Goal: Task Accomplishment & Management: Manage account settings

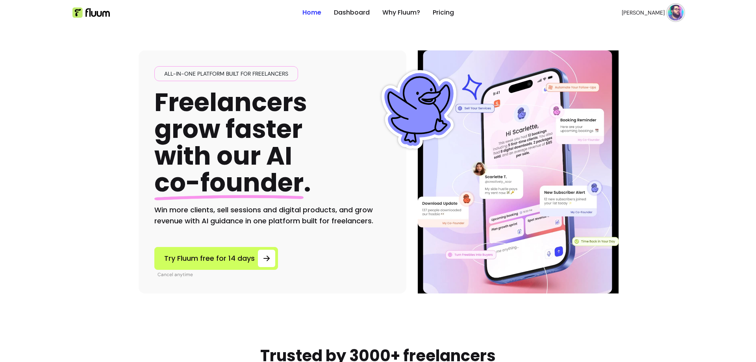
click at [670, 14] on img at bounding box center [676, 13] width 16 height 16
click at [630, 31] on span "Dashboard" at bounding box center [644, 32] width 57 height 8
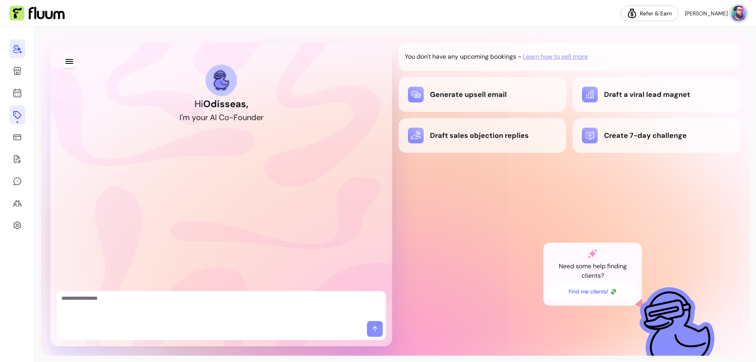
click at [16, 112] on icon at bounding box center [17, 115] width 8 height 8
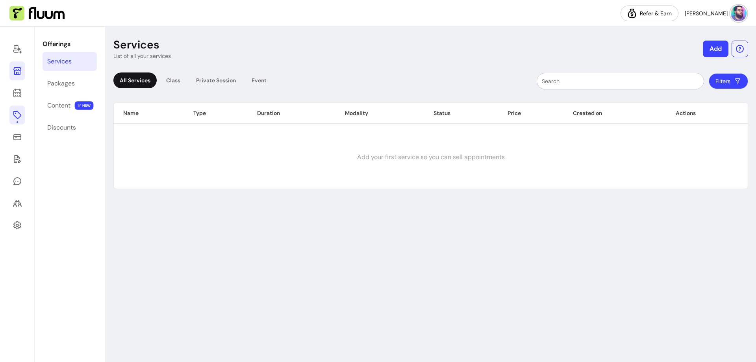
click at [16, 69] on icon at bounding box center [17, 70] width 9 height 9
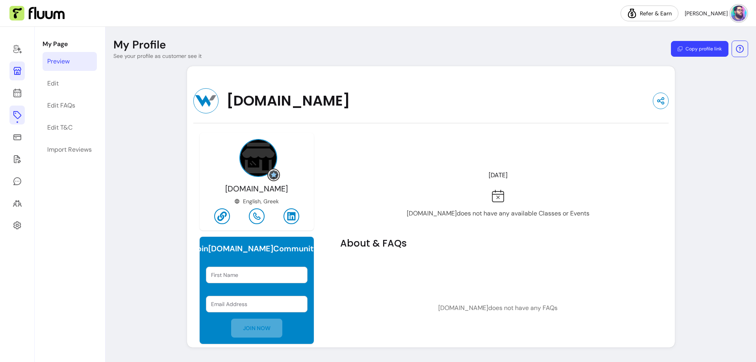
click at [17, 115] on icon at bounding box center [17, 114] width 9 height 9
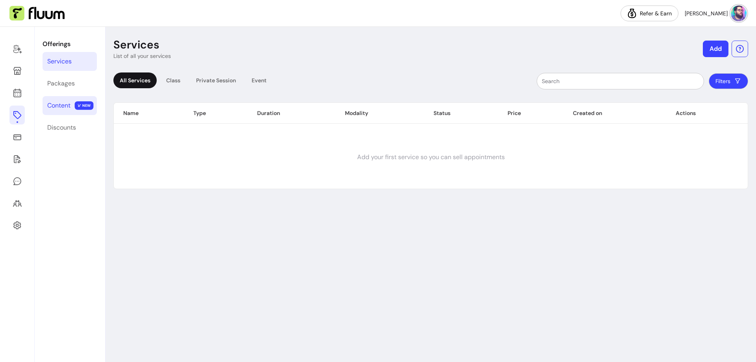
click at [57, 100] on link "Content NEW" at bounding box center [70, 105] width 54 height 19
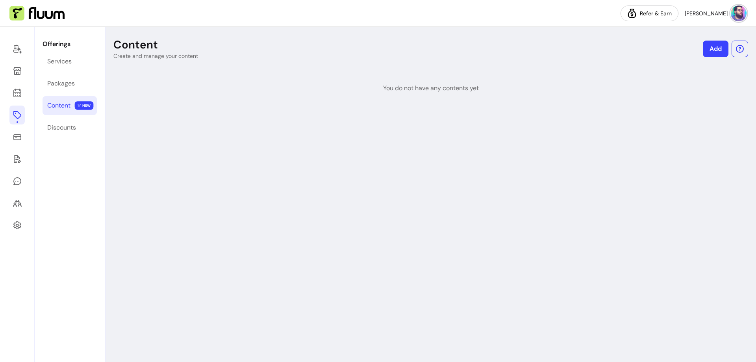
click at [719, 48] on link "Add" at bounding box center [716, 49] width 26 height 17
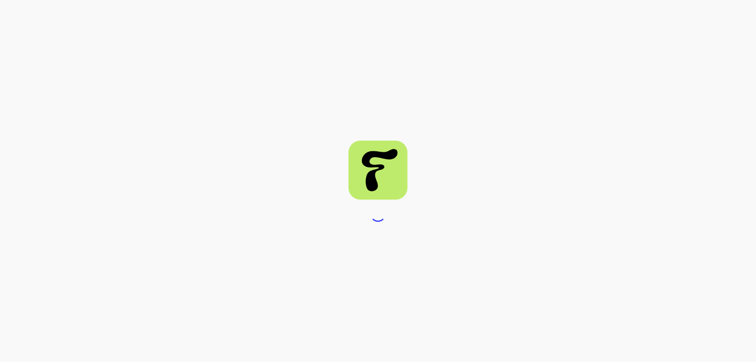
select select "***"
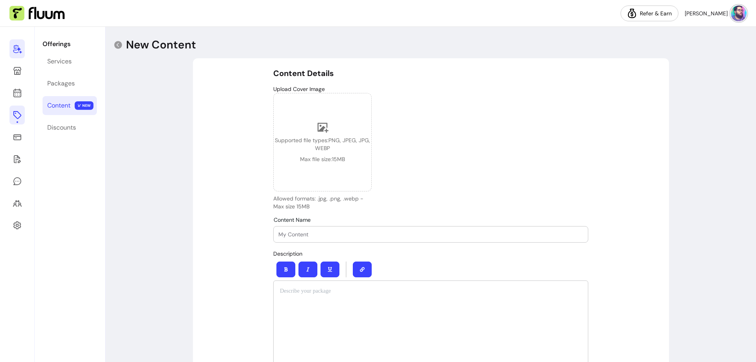
click at [13, 48] on icon at bounding box center [17, 48] width 9 height 9
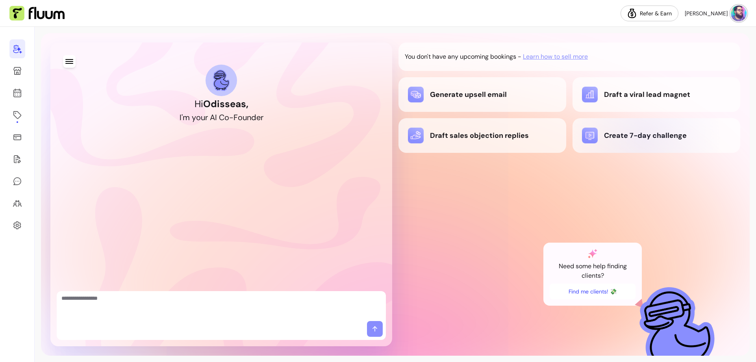
click at [644, 138] on div "Create 7-day challenge" at bounding box center [656, 136] width 149 height 16
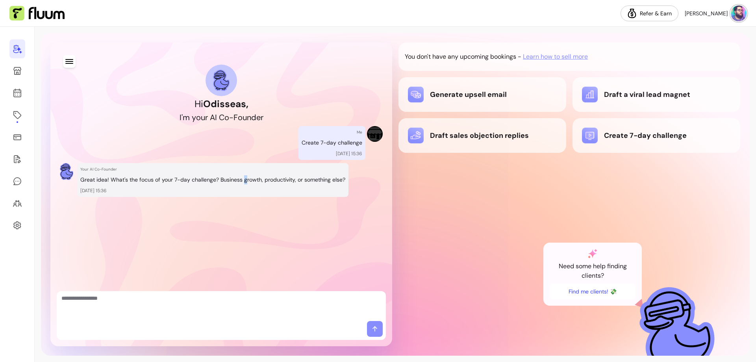
drag, startPoint x: 242, startPoint y: 179, endPoint x: 267, endPoint y: 180, distance: 25.2
click at [257, 179] on p "Great idea! What's the focus of your 7-day challenge? Business growth, producti…" at bounding box center [212, 179] width 265 height 9
click at [236, 182] on p "Great idea! What's the focus of your 7-day challenge? Business growth, producti…" at bounding box center [212, 179] width 265 height 9
drag, startPoint x: 262, startPoint y: 180, endPoint x: 292, endPoint y: 179, distance: 29.6
click at [292, 179] on p "Great idea! What's the focus of your 7-day challenge? Business growth, producti…" at bounding box center [212, 179] width 265 height 9
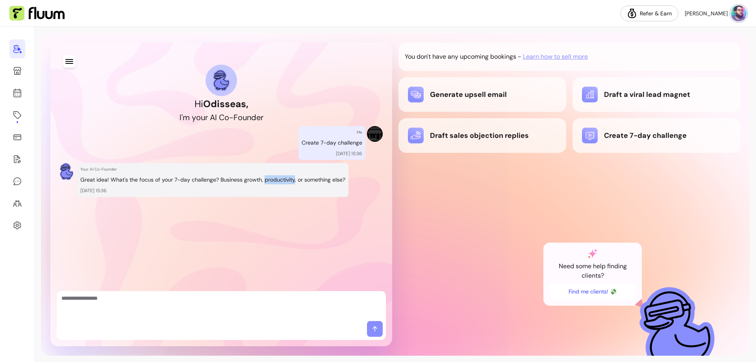
click at [292, 179] on p "Great idea! What's the focus of your 7-day challenge? Business growth, producti…" at bounding box center [212, 179] width 265 height 9
click at [243, 303] on textarea "Ask me anything..." at bounding box center [221, 306] width 320 height 24
paste textarea "**********"
click at [274, 177] on p "Great idea! What's the focus of your 7-day challenge? Business growth, producti…" at bounding box center [212, 179] width 265 height 9
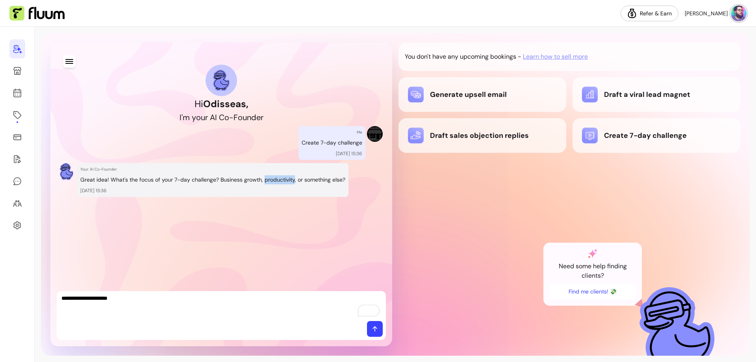
copy p "productivity"
click at [214, 298] on textarea "**********" at bounding box center [221, 306] width 320 height 24
click at [225, 300] on textarea "**********" at bounding box center [221, 306] width 320 height 24
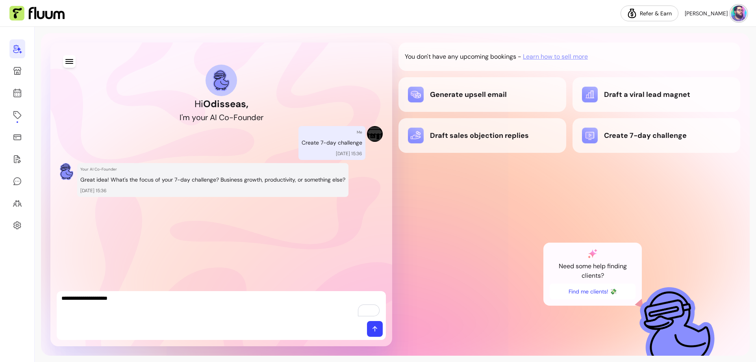
paste textarea "To enrich screen reader interactions, please activate Accessibility in Grammarl…"
type textarea "**********"
click at [374, 328] on icon at bounding box center [375, 329] width 8 height 8
click at [280, 302] on textarea "To enrich screen reader interactions, please activate Accessibility in Grammarl…" at bounding box center [221, 306] width 320 height 24
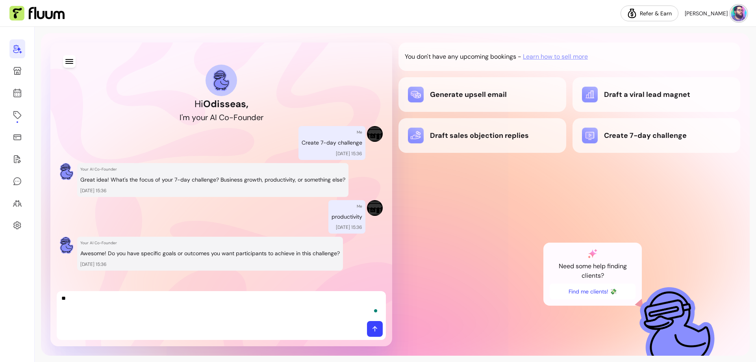
scroll to position [8, 0]
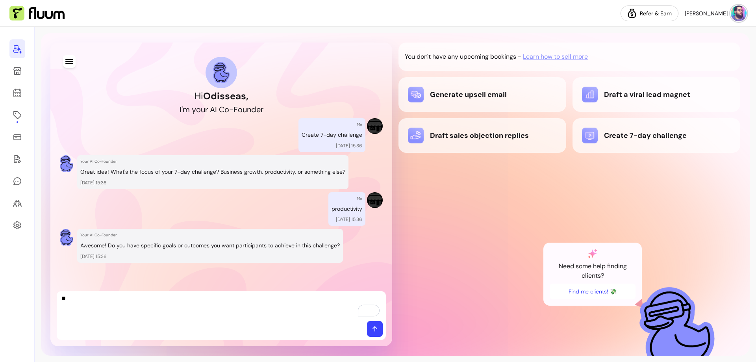
type textarea "*"
type textarea "**"
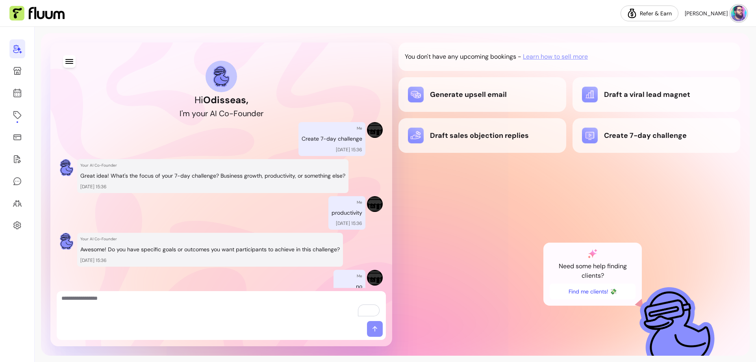
scroll to position [82, 0]
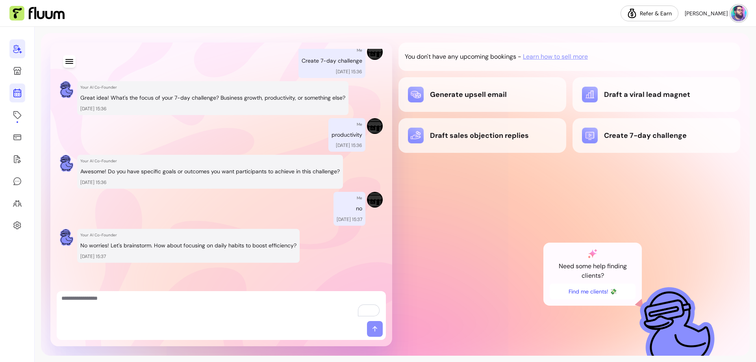
click at [15, 91] on icon at bounding box center [17, 92] width 9 height 9
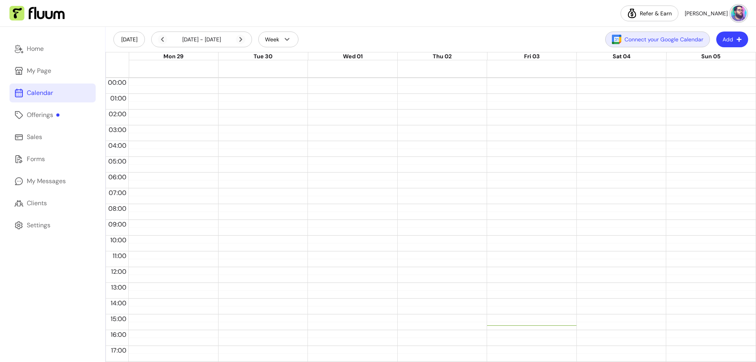
click at [646, 40] on button "Connect your Google Calendar" at bounding box center [657, 39] width 105 height 16
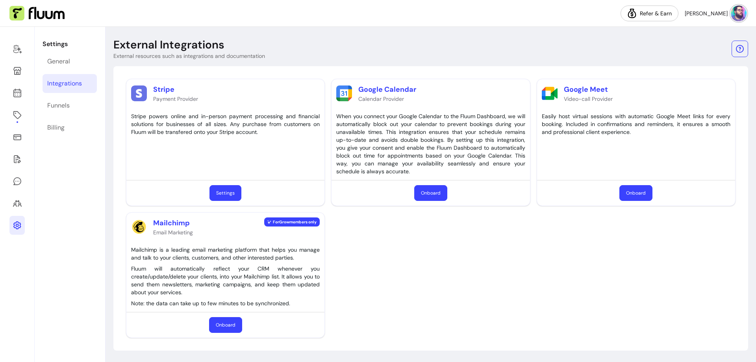
click at [432, 191] on button "Onboard" at bounding box center [430, 193] width 33 height 16
click at [19, 111] on icon at bounding box center [17, 114] width 9 height 9
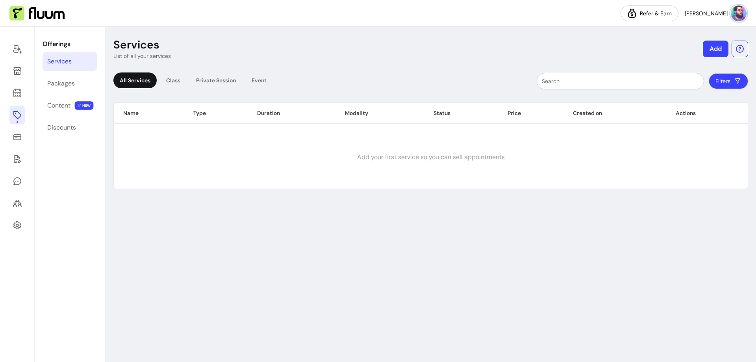
click at [713, 48] on button "Add" at bounding box center [716, 49] width 26 height 17
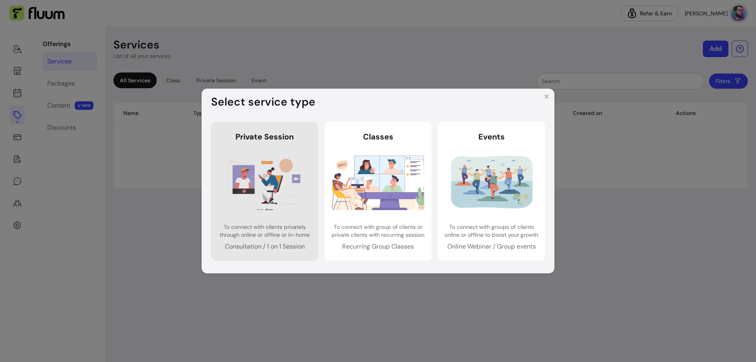
click at [266, 176] on img at bounding box center [265, 182] width 93 height 61
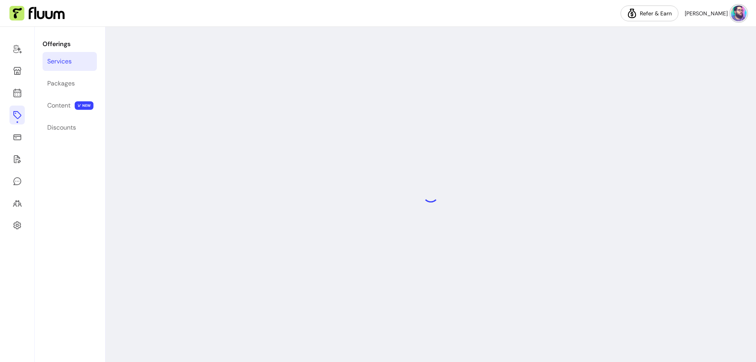
select select "***"
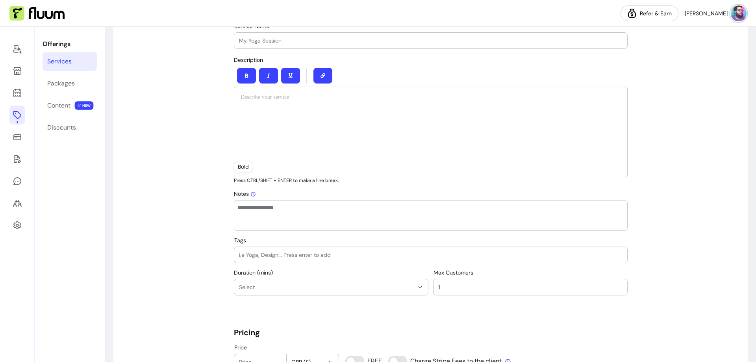
scroll to position [315, 0]
click at [269, 44] on div at bounding box center [431, 40] width 384 height 16
paste input "Let’s Talk Growth"
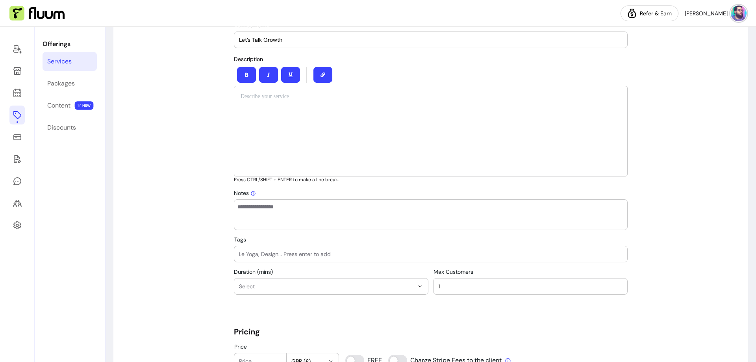
type input "Let’s Talk Growth"
click at [302, 120] on div at bounding box center [431, 131] width 394 height 91
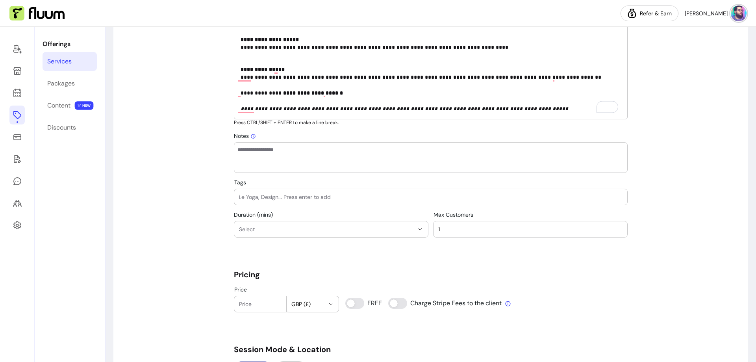
scroll to position [433, 0]
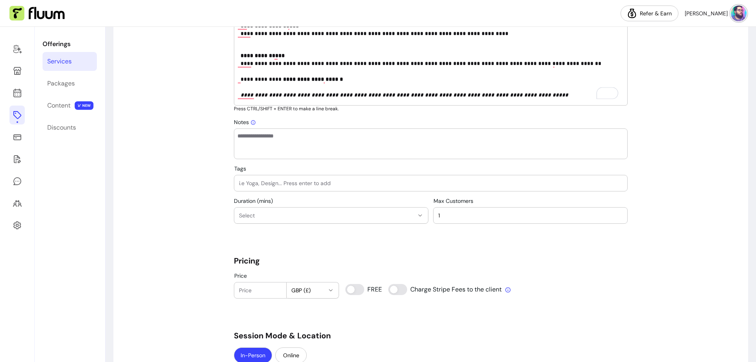
click at [400, 214] on span "Select" at bounding box center [326, 215] width 175 height 8
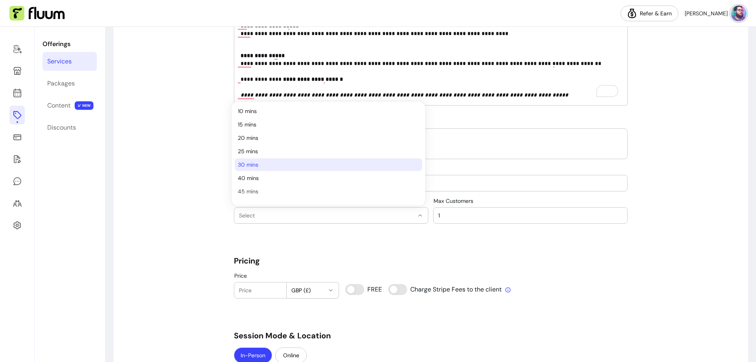
click at [256, 167] on span "30 mins" at bounding box center [324, 165] width 173 height 8
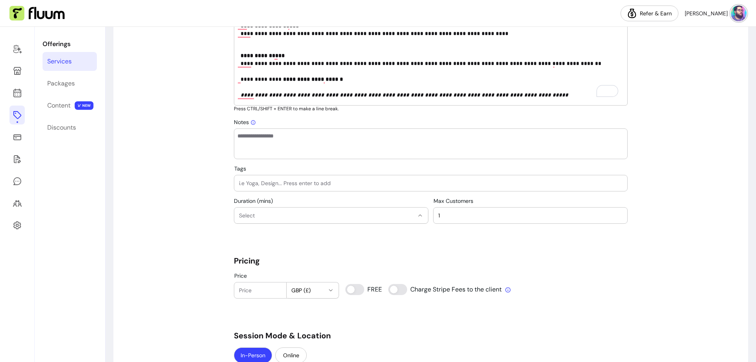
select select "**"
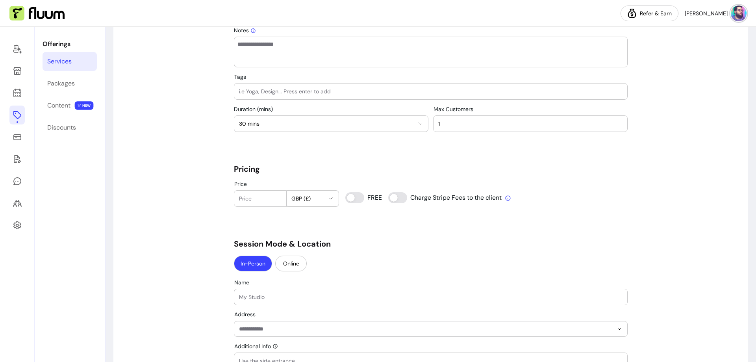
scroll to position [0, 0]
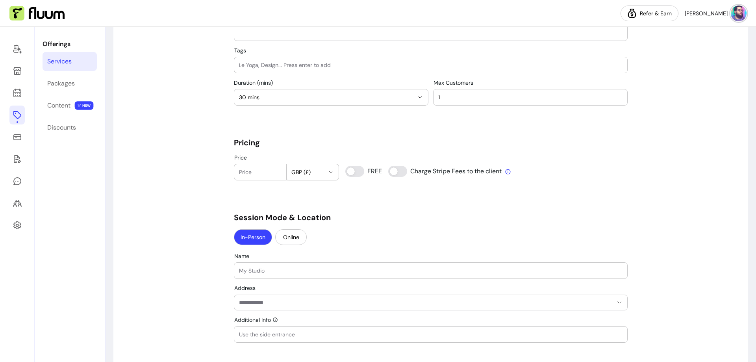
click at [255, 176] on input "Price" at bounding box center [260, 172] width 43 height 8
type input "0"
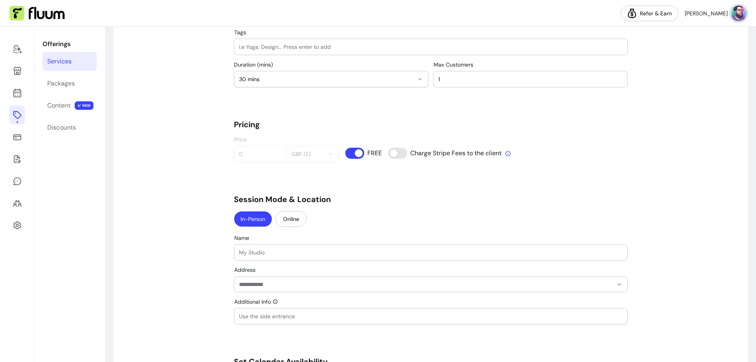
scroll to position [595, 0]
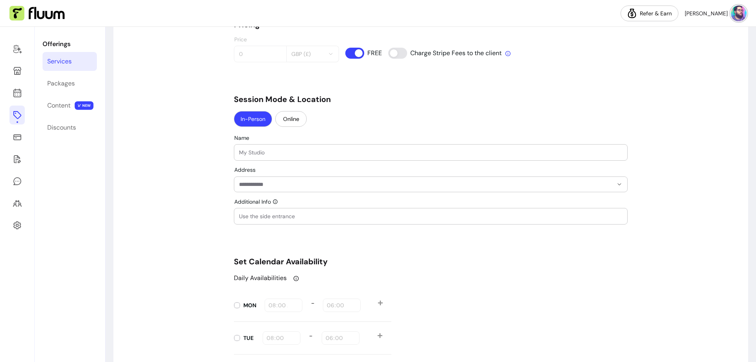
click at [259, 152] on input "Name" at bounding box center [431, 152] width 384 height 8
click at [254, 153] on input "Name" at bounding box center [431, 152] width 384 height 8
paste input "Let’s Talk Growth"
type input "Let’s Talk Growth"
click at [256, 155] on input "Let’s Talk Growth" at bounding box center [431, 152] width 384 height 8
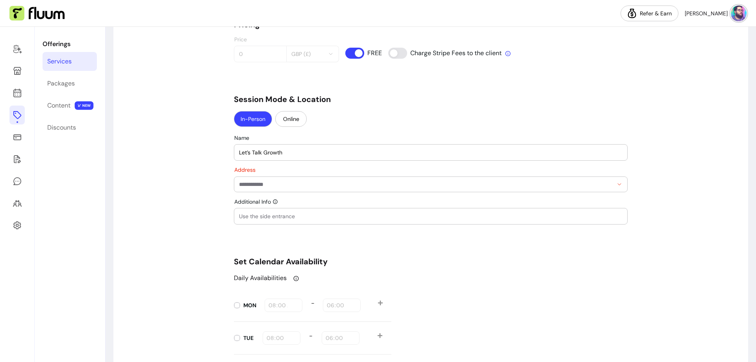
click at [256, 155] on input "Let’s Talk Growth" at bounding box center [431, 152] width 384 height 8
type input "Odisseas M. Karipis"
click at [282, 121] on button "Online" at bounding box center [291, 118] width 31 height 15
select select "******"
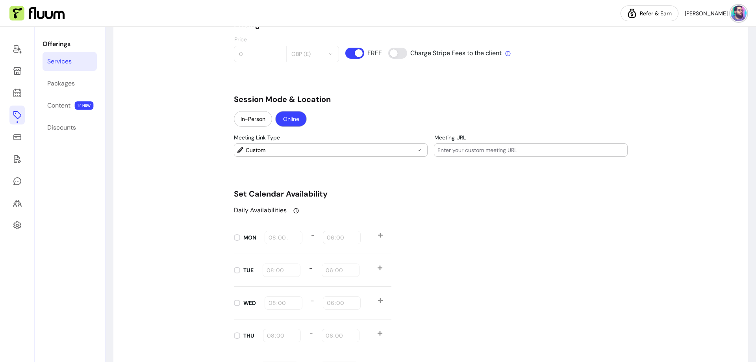
click at [309, 148] on span "Custom" at bounding box center [330, 150] width 169 height 8
click at [277, 170] on span "Custom" at bounding box center [328, 168] width 164 height 8
click at [353, 182] on ul "Custom Google Meet (Set up integration in your settings)" at bounding box center [328, 174] width 187 height 26
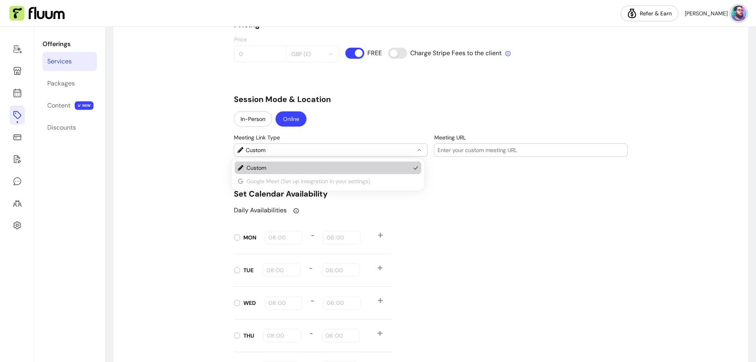
click at [382, 166] on span "Custom" at bounding box center [328, 168] width 164 height 8
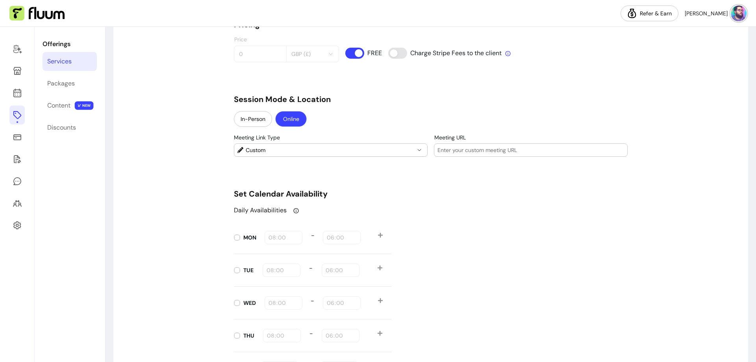
click at [357, 118] on div "In-Person Online" at bounding box center [431, 119] width 394 height 17
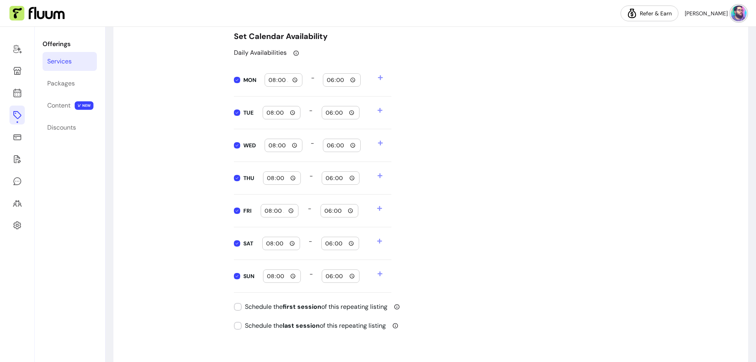
click at [290, 80] on input "08:00" at bounding box center [283, 80] width 31 height 9
click at [427, 67] on div "Daily Availabilities MON 00:00 - 18:00 TUE 08:00 - 18:00 WED 08:00 - 18:00 THU …" at bounding box center [431, 170] width 394 height 245
click at [292, 78] on input "00:00" at bounding box center [283, 80] width 31 height 9
type input "00:00"
click at [316, 66] on div "MON 00:00 - 18:00" at bounding box center [312, 80] width 157 height 33
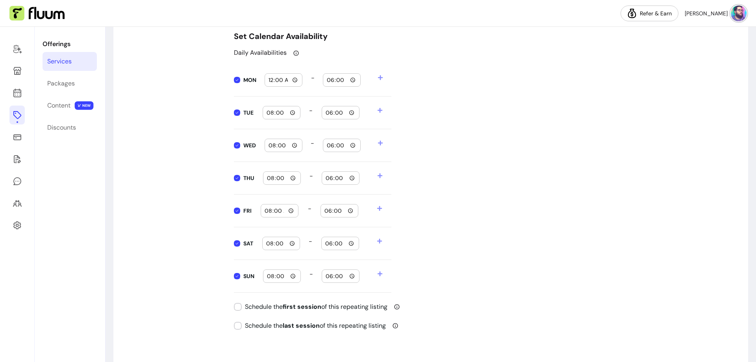
click at [269, 113] on input "08:00" at bounding box center [281, 112] width 31 height 9
click at [289, 111] on input "08:00" at bounding box center [281, 112] width 31 height 9
type input "00:00"
click at [269, 146] on input "08:00" at bounding box center [283, 145] width 31 height 9
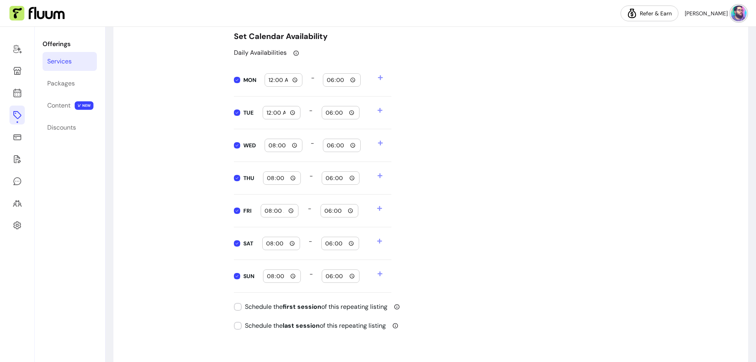
click at [290, 143] on input "08:00" at bounding box center [283, 145] width 31 height 9
type input "00:00"
drag, startPoint x: 445, startPoint y: 186, endPoint x: 415, endPoint y: 191, distance: 29.5
click at [445, 187] on div "Daily Availabilities MON 00:00 - 18:00 TUE 00:00 - 18:00 WED 00:00 - 18:00 THU …" at bounding box center [431, 170] width 394 height 245
click at [291, 278] on input "08:00" at bounding box center [282, 276] width 31 height 9
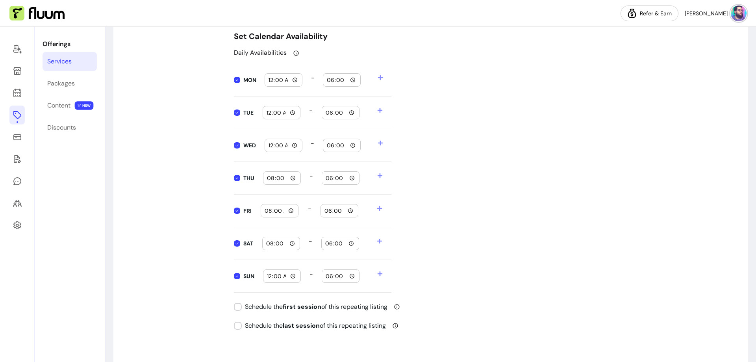
type input "00:00"
click at [465, 261] on div "Daily Availabilities MON 00:00 - 18:00 TUE 00:00 - 18:00 WED 00:00 - 18:00 THU …" at bounding box center [431, 170] width 394 height 245
click at [292, 242] on input "08:00" at bounding box center [281, 243] width 31 height 9
type input "00:00"
click at [440, 268] on div "Daily Availabilities MON 00:00 - 18:00 TUE 00:00 - 18:00 WED 00:00 - 18:00 THU …" at bounding box center [431, 170] width 394 height 245
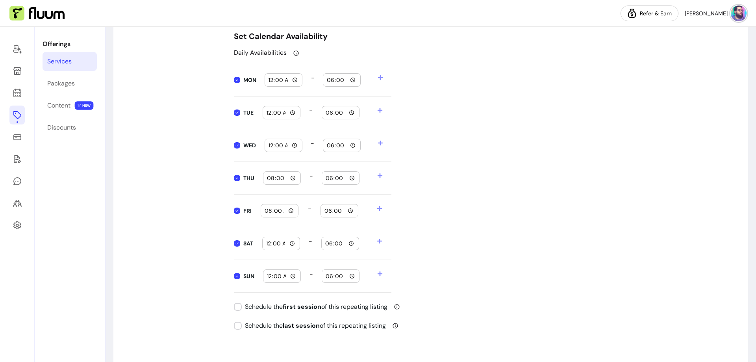
click at [288, 211] on input "08:00" at bounding box center [279, 210] width 31 height 9
type input "00:00"
click at [466, 223] on div "Daily Availabilities MON 00:00 - 18:00 TUE 00:00 - 18:00 WED 00:00 - 18:00 THU …" at bounding box center [431, 170] width 394 height 245
type input "08:00"
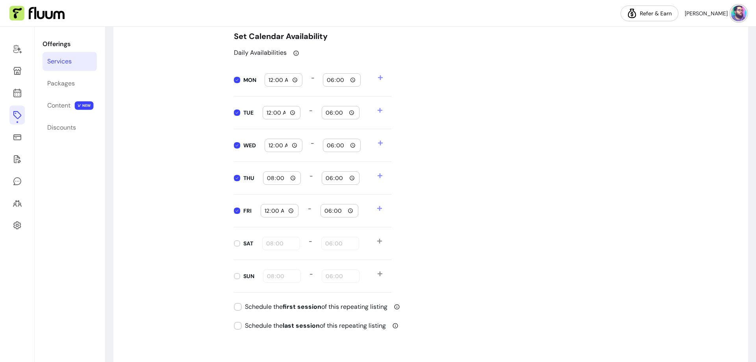
click at [290, 177] on input "08:00" at bounding box center [282, 178] width 31 height 9
type input "00:00"
click at [456, 213] on div "Daily Availabilities MON 00:00 - 18:00 TUE 00:00 - 18:00 WED 00:00 - 18:00 THU …" at bounding box center [431, 170] width 394 height 245
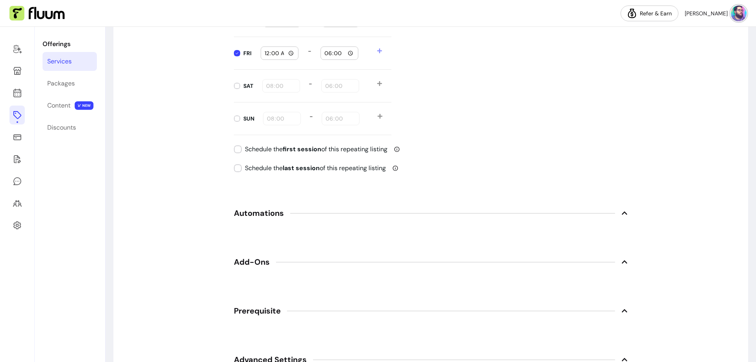
click at [268, 211] on span "Automations" at bounding box center [259, 213] width 50 height 11
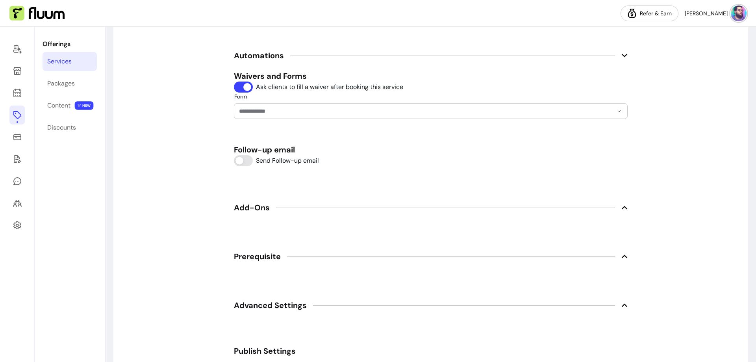
click at [251, 109] on input "Form" at bounding box center [419, 111] width 361 height 8
click at [234, 112] on div "Form" at bounding box center [431, 111] width 394 height 16
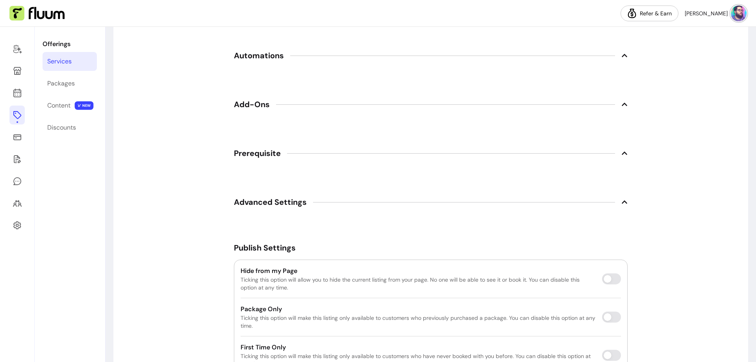
click at [257, 57] on span "Automations" at bounding box center [259, 55] width 50 height 11
click at [266, 155] on span "Prerequisite" at bounding box center [257, 153] width 47 height 11
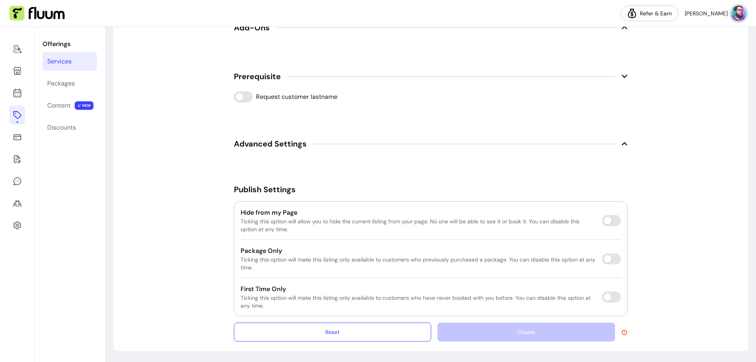
click at [261, 148] on span "Advanced Settings" at bounding box center [270, 143] width 73 height 11
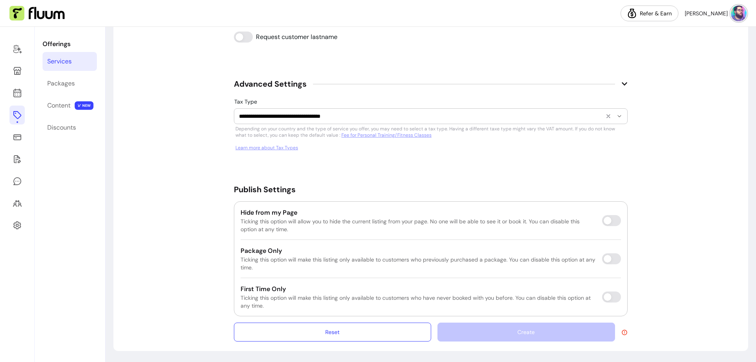
click at [266, 116] on input "**********" at bounding box center [419, 116] width 361 height 8
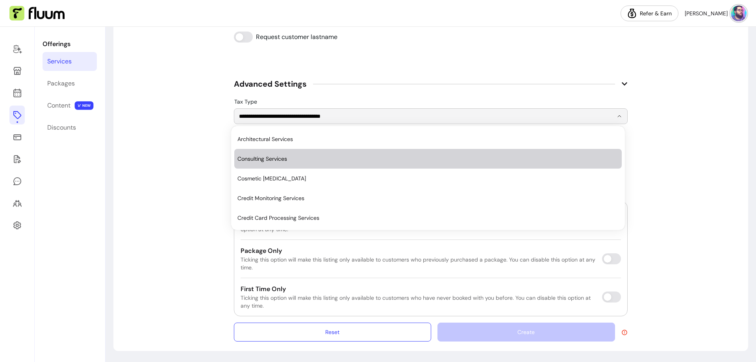
click at [297, 160] on span "Consulting Services" at bounding box center [423, 159] width 373 height 8
type input "**********"
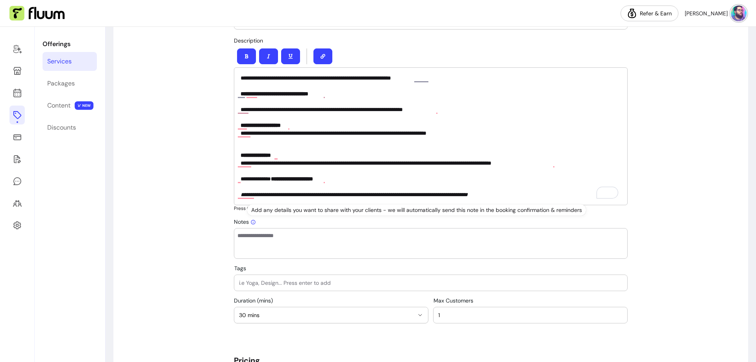
click at [285, 289] on div at bounding box center [431, 283] width 384 height 16
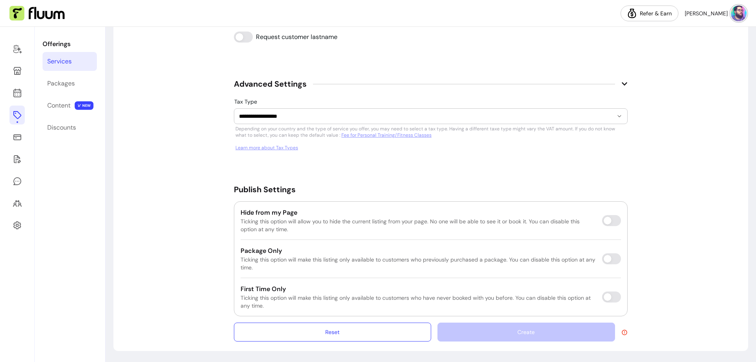
click at [621, 334] on icon at bounding box center [624, 332] width 6 height 6
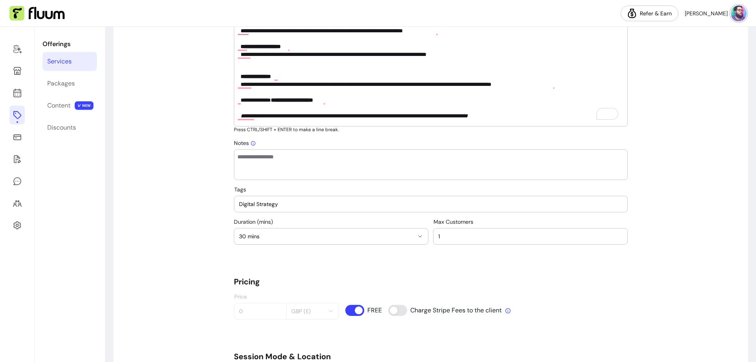
click at [264, 205] on input "Digital Strategy" at bounding box center [431, 204] width 384 height 8
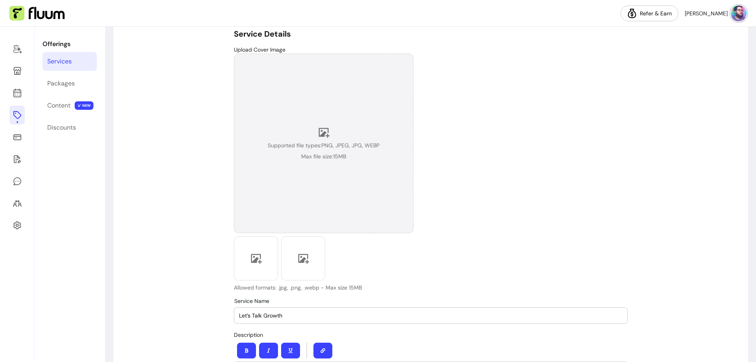
click at [310, 135] on div "Supported file types: PNG, JPEG, JPG, WEBP Max file size: 15 MB" at bounding box center [324, 143] width 112 height 34
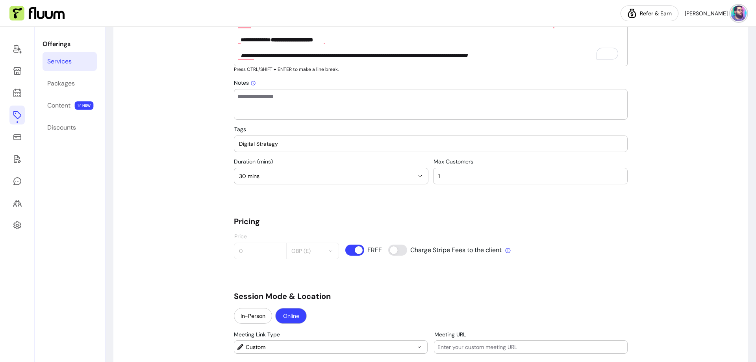
click at [291, 145] on input "Digital Strategy" at bounding box center [431, 144] width 384 height 8
click at [287, 143] on input "Digital Strategy" at bounding box center [431, 144] width 384 height 8
type input "di"
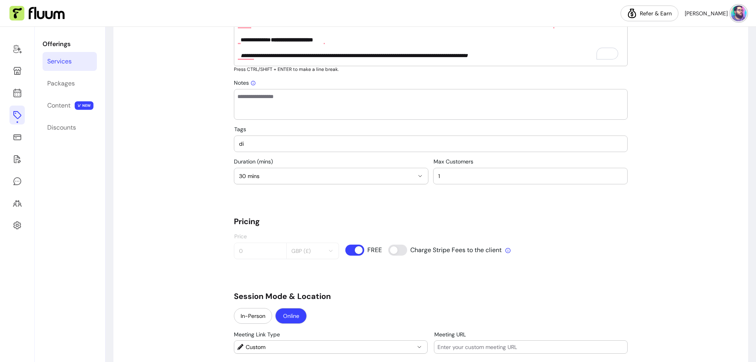
click at [287, 143] on input "di" at bounding box center [431, 144] width 384 height 8
paste input "Digital Strategy"
type input "Digital Strategy"
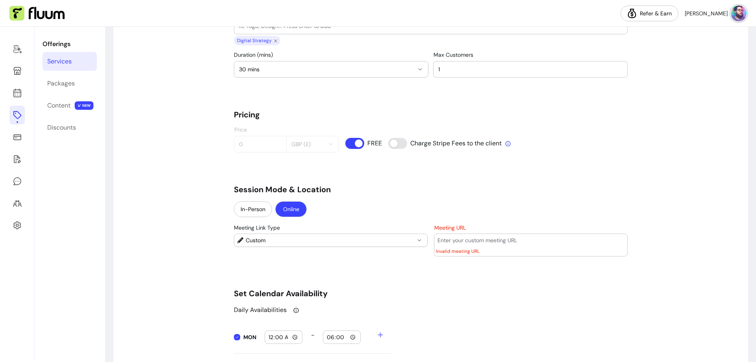
click at [489, 239] on input "Meeting URL" at bounding box center [530, 240] width 187 height 8
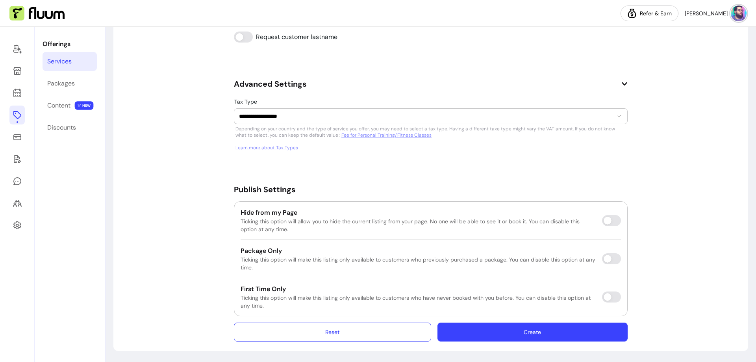
type input "[URL][DOMAIN_NAME]"
click at [530, 330] on button "Create" at bounding box center [532, 332] width 185 height 19
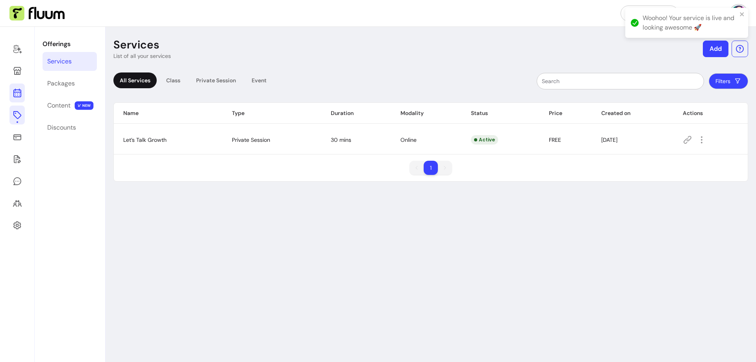
click at [16, 87] on link at bounding box center [16, 92] width 15 height 19
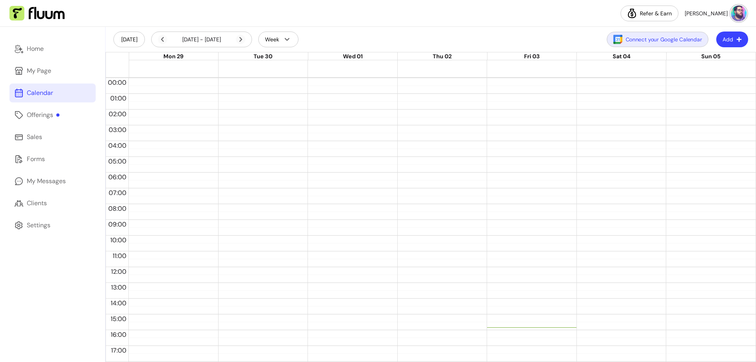
click at [674, 42] on button "Connect your Google Calendar" at bounding box center [658, 39] width 102 height 15
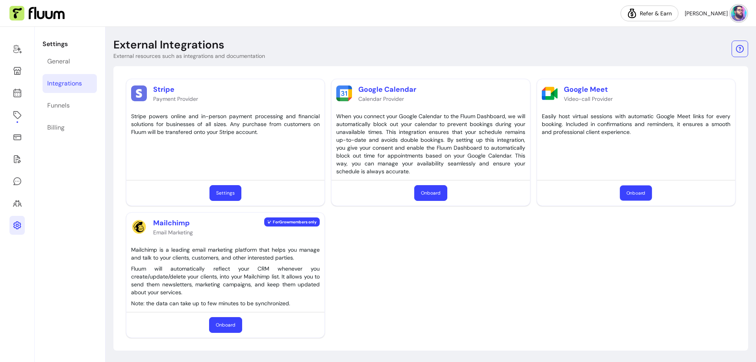
click at [640, 193] on button "Onboard" at bounding box center [636, 192] width 32 height 15
click at [738, 13] on img at bounding box center [739, 14] width 16 height 16
click at [693, 35] on span "Dashboard" at bounding box center [710, 33] width 57 height 8
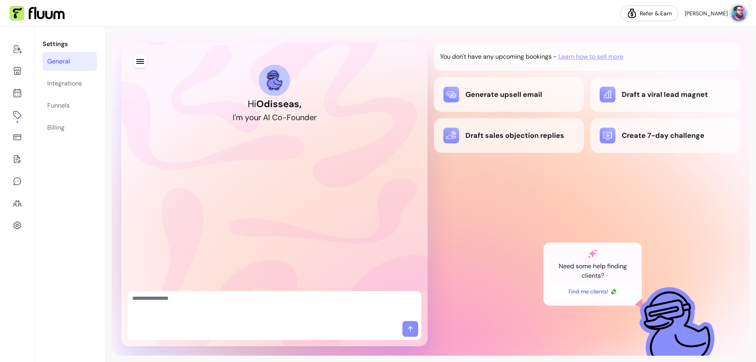
click at [72, 63] on link "General" at bounding box center [70, 61] width 54 height 19
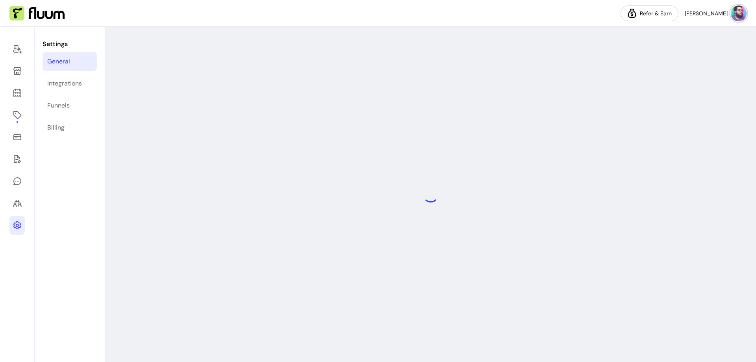
select select "**********"
select select "***"
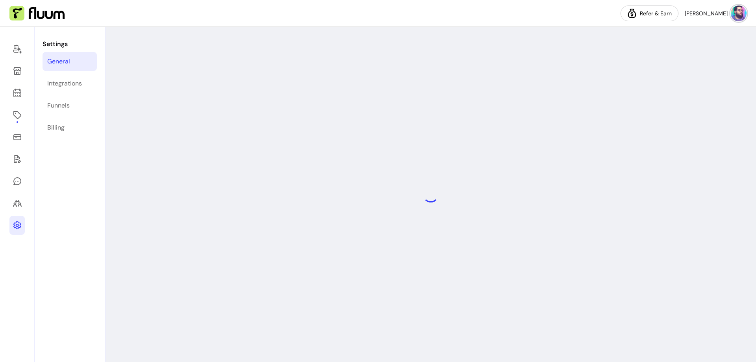
select select "***"
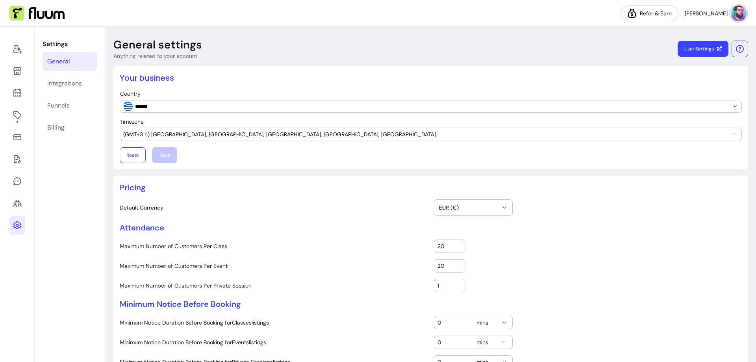
click at [690, 48] on link "User Settings" at bounding box center [703, 49] width 51 height 16
click at [52, 85] on div "Integrations" at bounding box center [64, 83] width 35 height 9
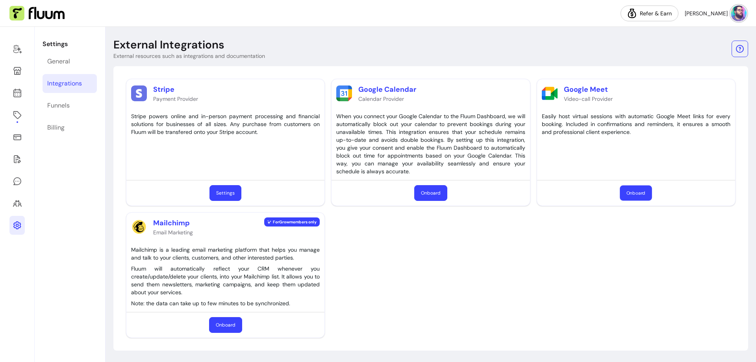
click at [631, 195] on button "Onboard" at bounding box center [636, 192] width 32 height 15
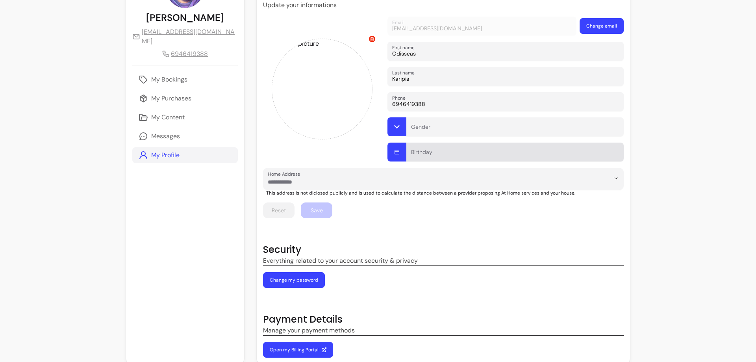
scroll to position [79, 0]
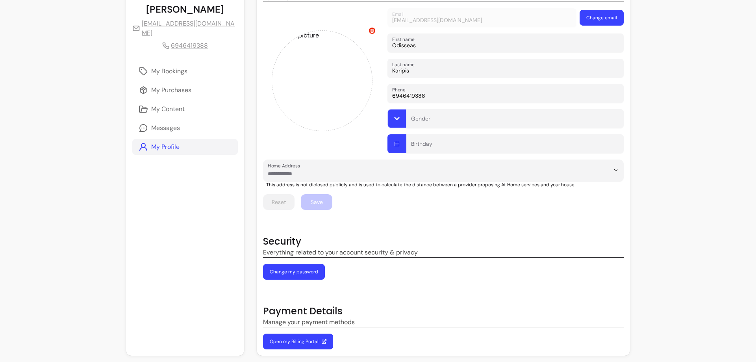
click at [394, 119] on icon "button" at bounding box center [397, 118] width 6 height 6
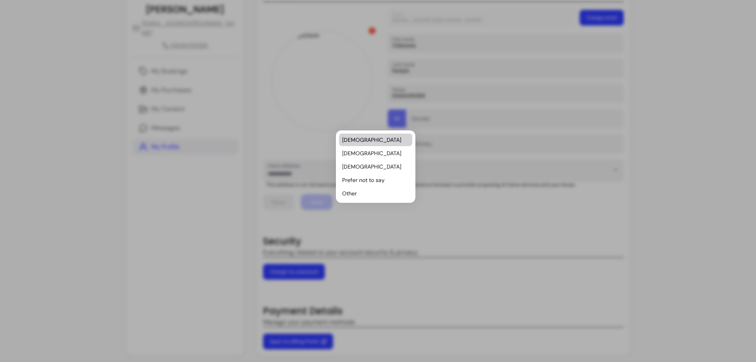
click at [351, 141] on span "[DEMOGRAPHIC_DATA]" at bounding box center [371, 140] width 59 height 8
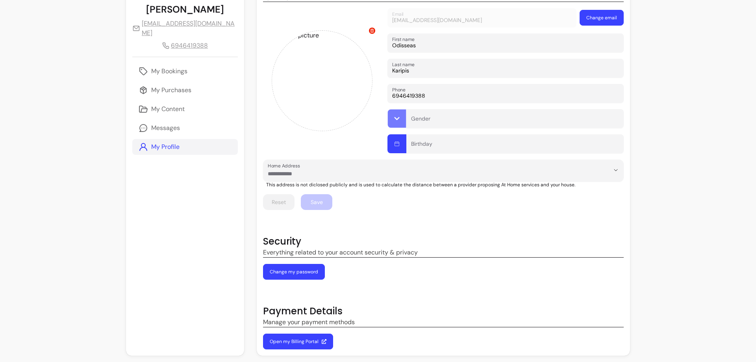
type input "[DEMOGRAPHIC_DATA]"
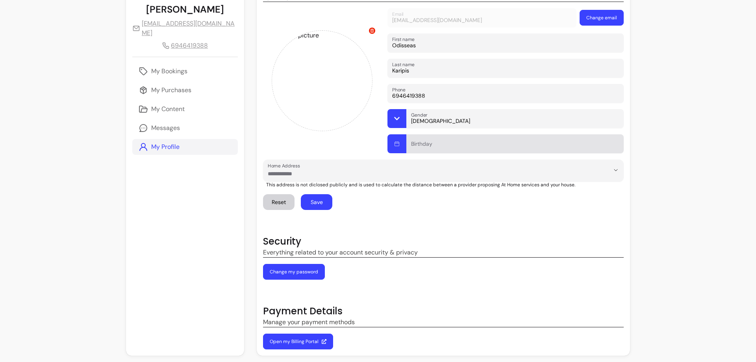
click at [411, 140] on div at bounding box center [515, 144] width 208 height 14
click at [394, 145] on icon "button" at bounding box center [397, 144] width 6 height 6
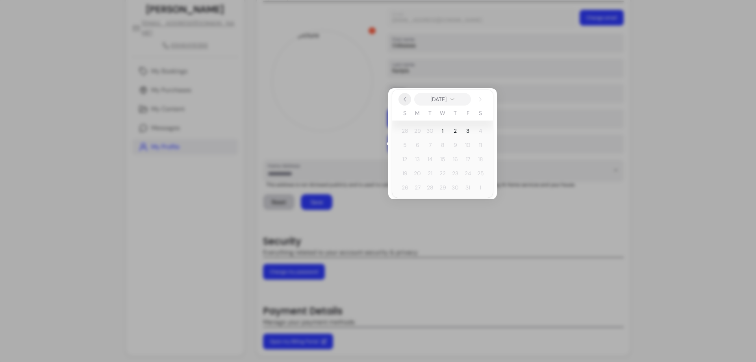
click at [405, 100] on icon "Previous" at bounding box center [405, 99] width 6 height 6
click at [438, 102] on span "September 2025" at bounding box center [438, 99] width 16 height 8
click at [446, 100] on span "September 2025" at bounding box center [438, 99] width 16 height 7
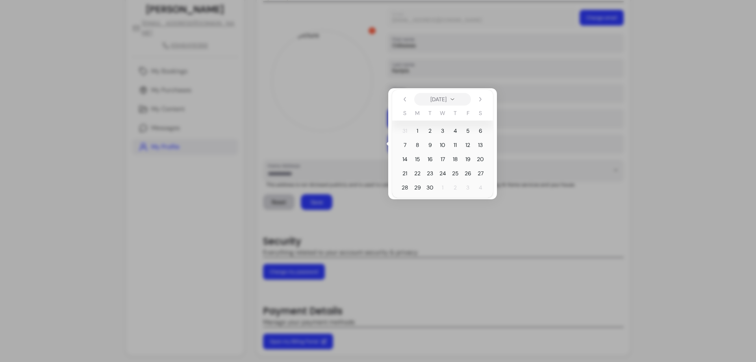
click at [437, 100] on span "September 2025" at bounding box center [438, 99] width 16 height 8
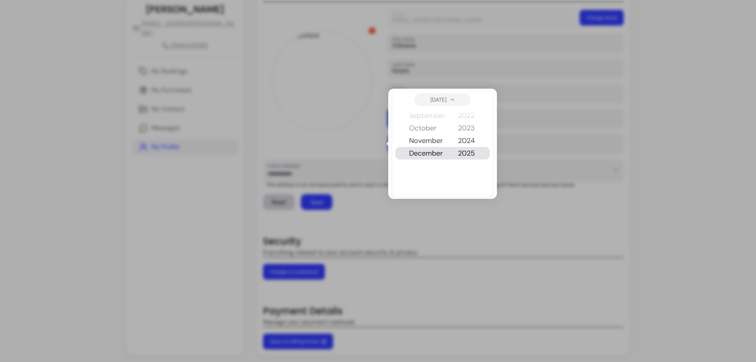
click at [427, 142] on button "November" at bounding box center [427, 140] width 36 height 13
click at [471, 126] on button "1987" at bounding box center [467, 128] width 18 height 13
click at [467, 151] on button "1987" at bounding box center [467, 153] width 18 height 13
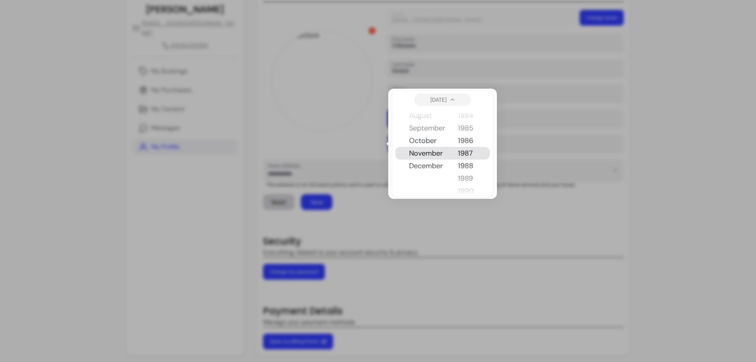
click at [403, 100] on div "October 1987" at bounding box center [442, 99] width 101 height 19
click at [441, 101] on span "October 1987" at bounding box center [438, 100] width 16 height 8
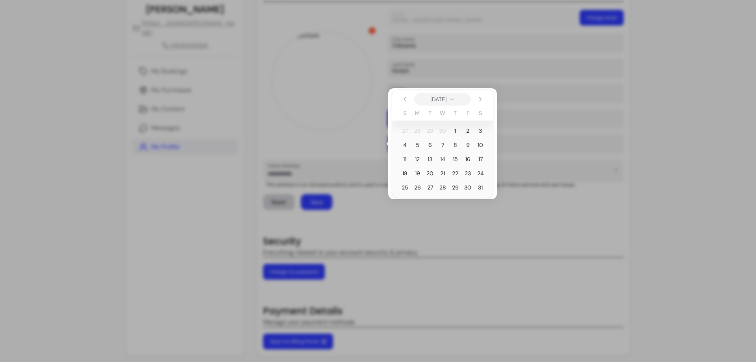
click at [443, 145] on span "7" at bounding box center [442, 145] width 3 height 8
type input "07-10-1987"
click at [645, 204] on div at bounding box center [378, 181] width 756 height 362
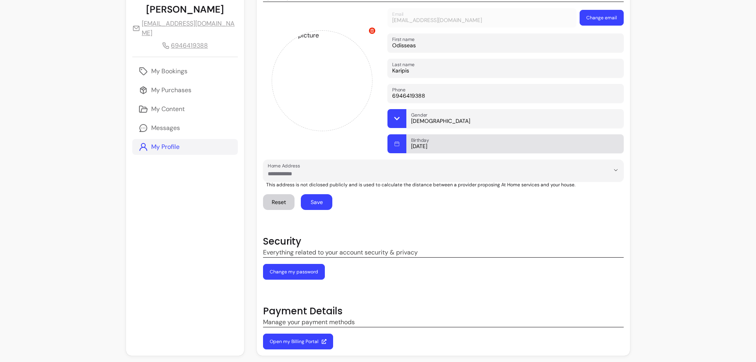
click at [411, 147] on input "07-10-1987" at bounding box center [515, 146] width 208 height 8
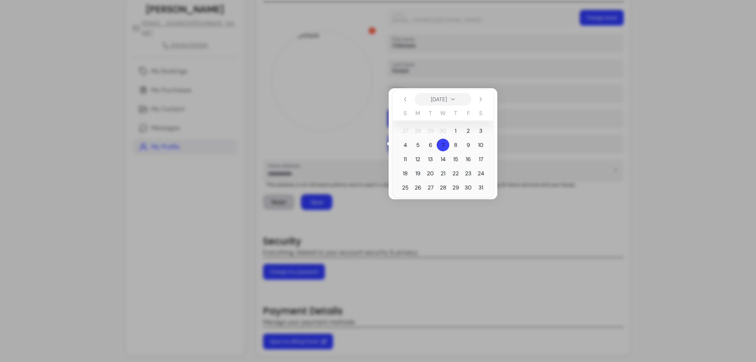
click at [439, 99] on span "October 1987" at bounding box center [439, 99] width 16 height 8
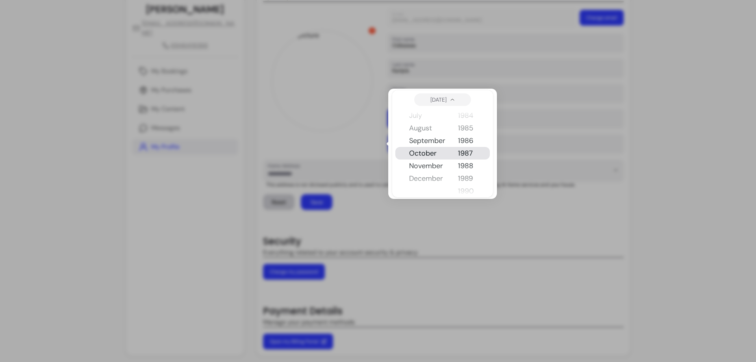
click at [423, 165] on button "November" at bounding box center [427, 165] width 36 height 13
click at [550, 224] on div at bounding box center [378, 181] width 756 height 362
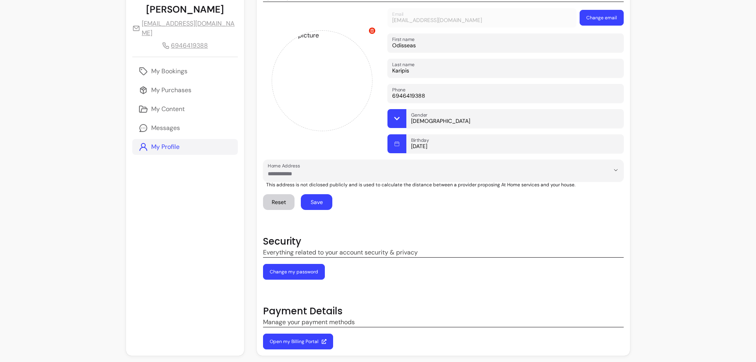
click at [411, 146] on input "07-10-1987" at bounding box center [515, 146] width 208 height 8
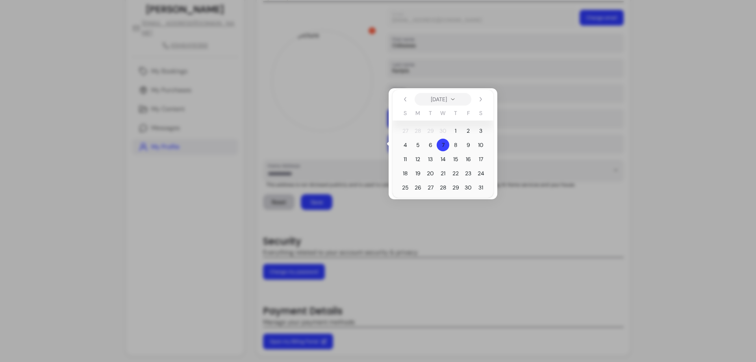
click at [435, 98] on span "October 1987" at bounding box center [439, 99] width 16 height 8
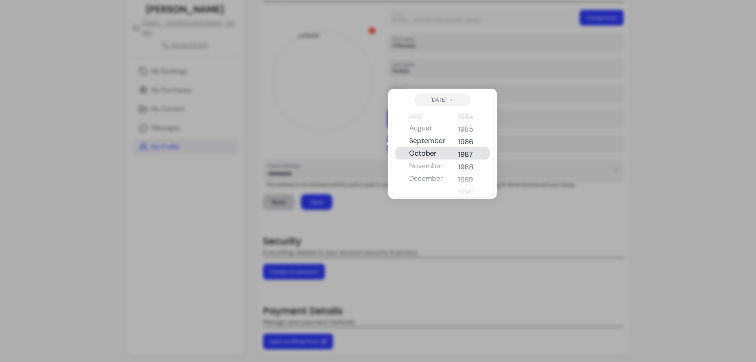
scroll to position [1096, 0]
click at [421, 164] on button "November" at bounding box center [427, 165] width 36 height 13
click at [481, 131] on span "7" at bounding box center [480, 131] width 3 height 8
type input "07-11-1987"
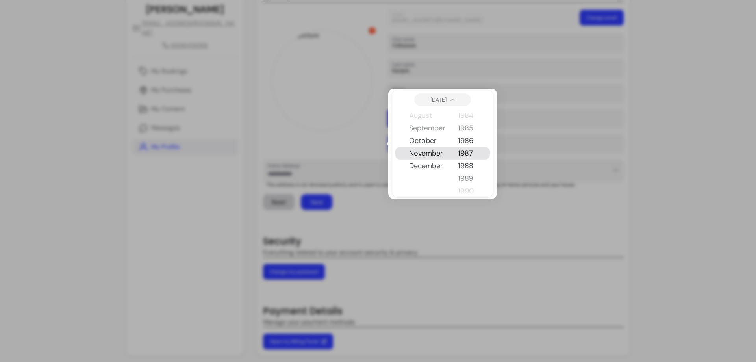
click at [463, 222] on div at bounding box center [378, 181] width 756 height 362
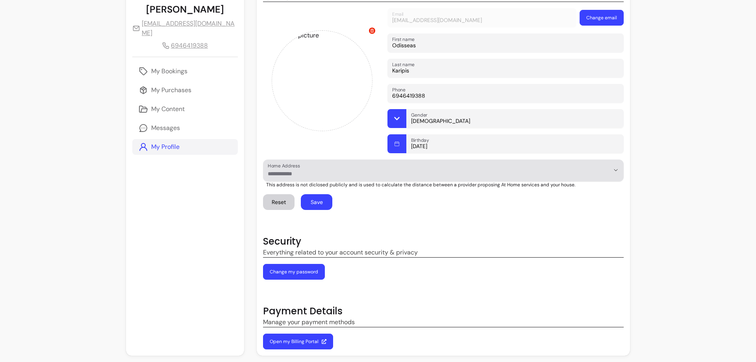
click at [268, 172] on input "Home Address" at bounding box center [432, 174] width 329 height 8
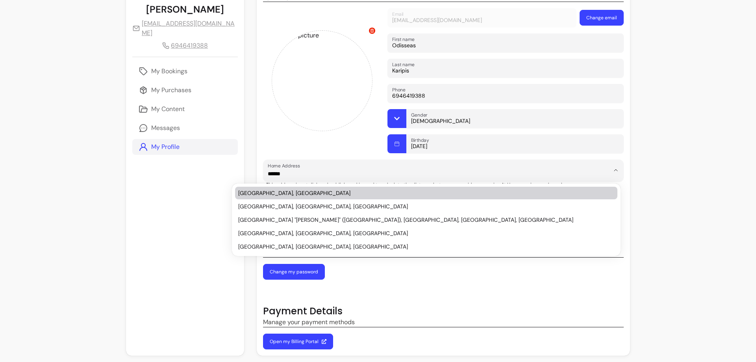
click at [255, 186] on div "Athens, Greece Athens, GA, USA Athens International Airport "Eleftherios Venize…" at bounding box center [425, 219] width 385 height 69
click at [255, 189] on div "Athens, Greece" at bounding box center [422, 193] width 368 height 8
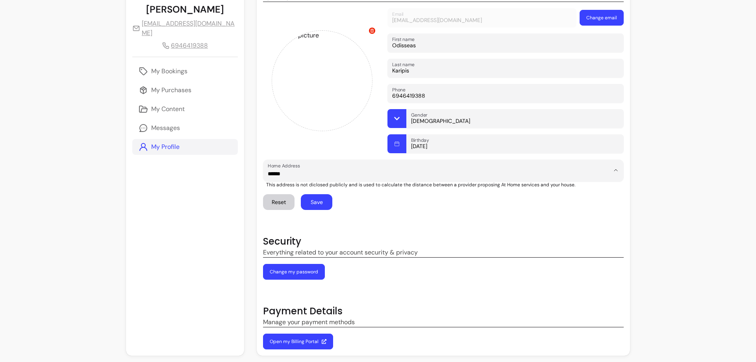
type input "**********"
click at [301, 199] on button "Save" at bounding box center [316, 202] width 31 height 16
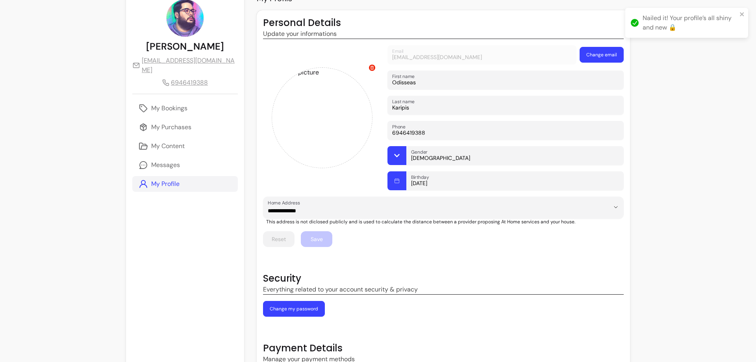
scroll to position [0, 0]
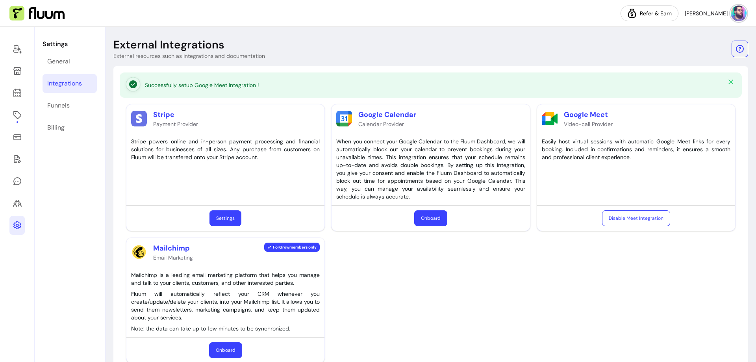
click at [425, 220] on button "Onboard" at bounding box center [430, 218] width 33 height 16
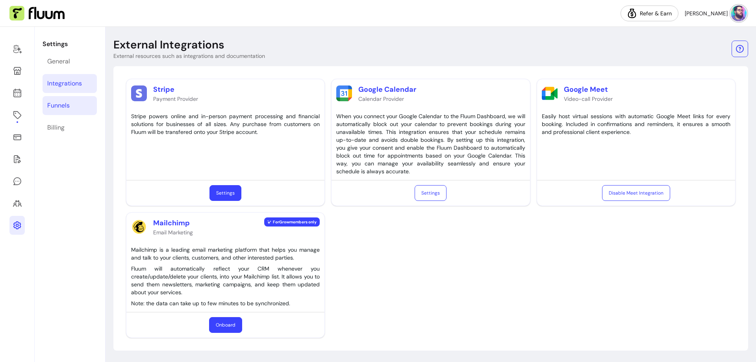
click at [85, 101] on link "Funnels" at bounding box center [70, 105] width 54 height 19
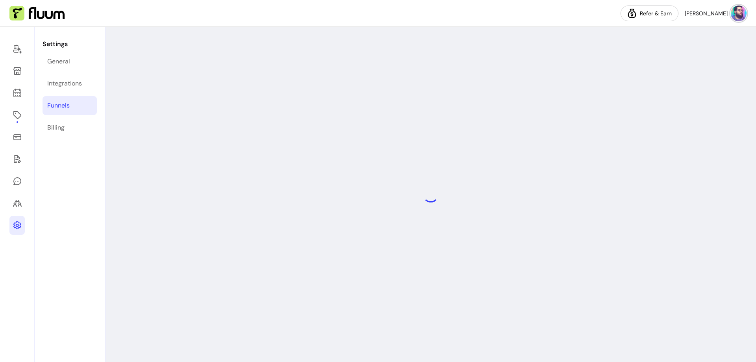
select select "**********"
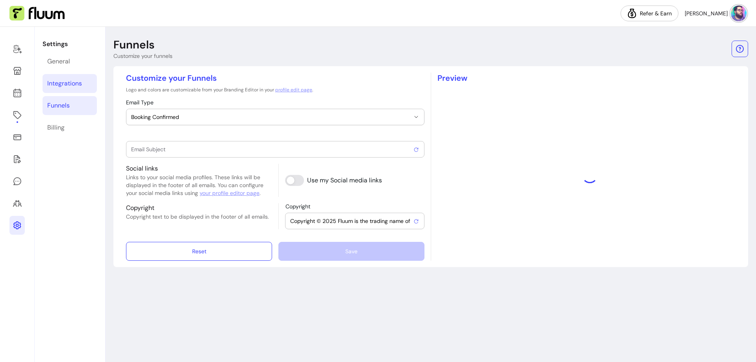
type input "Booking confirmed !"
click at [85, 86] on link "Integrations" at bounding box center [70, 83] width 54 height 19
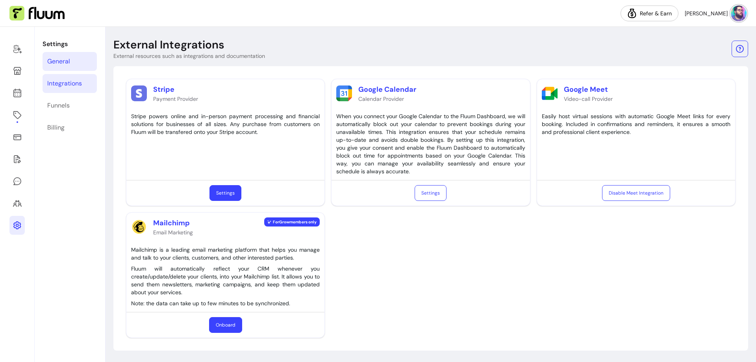
click at [76, 66] on link "General" at bounding box center [70, 61] width 54 height 19
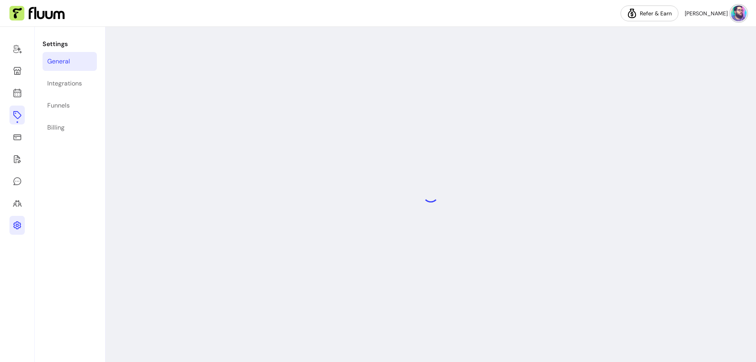
select select "**********"
select select "***"
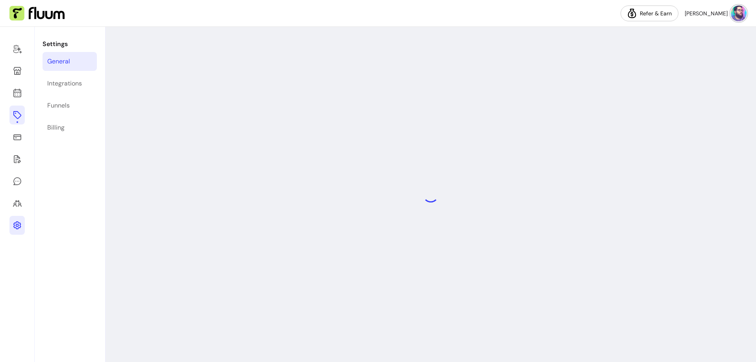
select select "***"
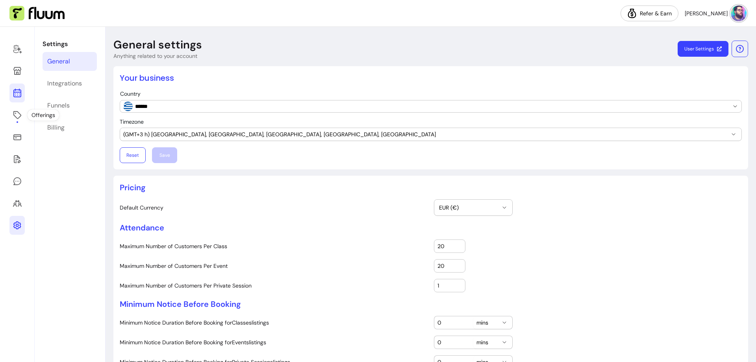
click at [19, 93] on icon at bounding box center [17, 92] width 9 height 9
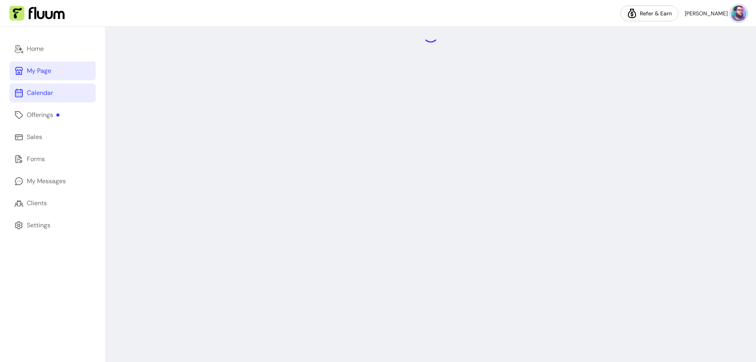
click at [45, 71] on div "My Page" at bounding box center [39, 70] width 24 height 9
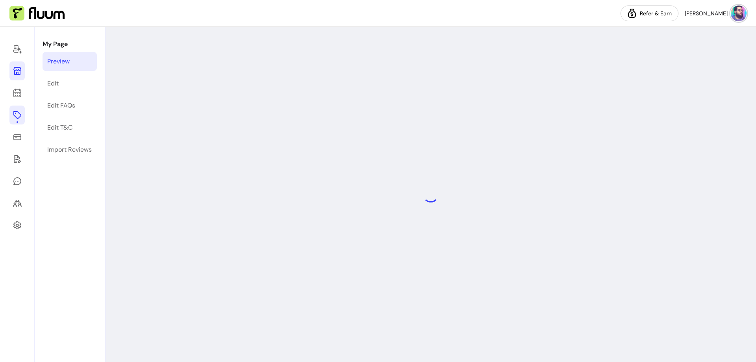
click at [17, 115] on icon at bounding box center [17, 114] width 9 height 9
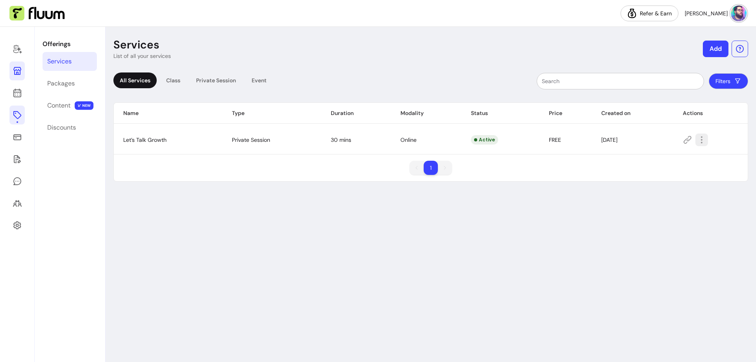
click at [701, 139] on icon "button" at bounding box center [701, 139] width 9 height 9
drag, startPoint x: 204, startPoint y: 136, endPoint x: 170, endPoint y: 139, distance: 34.0
click at [204, 136] on td "Let’s Talk Growth" at bounding box center [168, 140] width 109 height 28
click at [148, 141] on span "Let’s Talk Growth" at bounding box center [144, 139] width 43 height 7
click at [702, 140] on icon "button" at bounding box center [701, 139] width 9 height 9
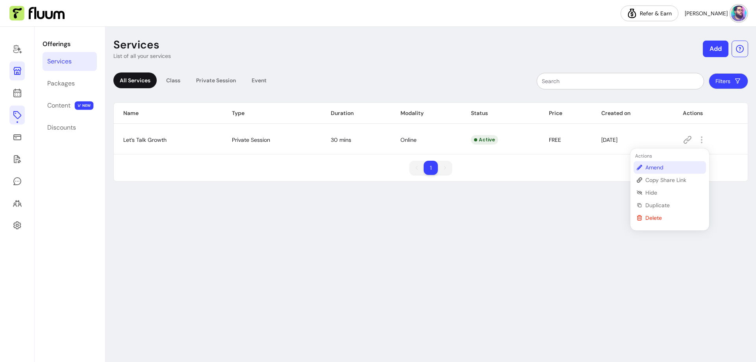
click at [663, 166] on span "Amend" at bounding box center [673, 167] width 57 height 8
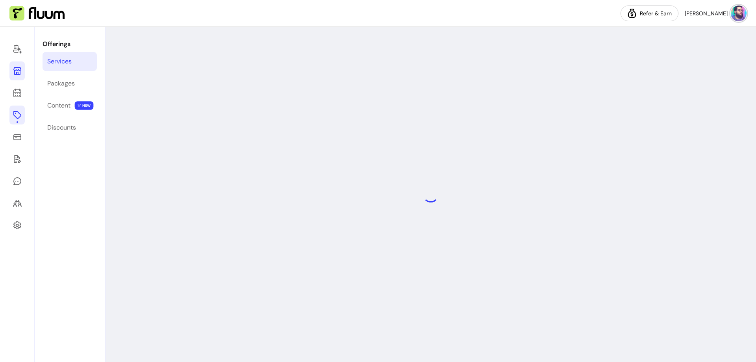
select select "**"
select select "***"
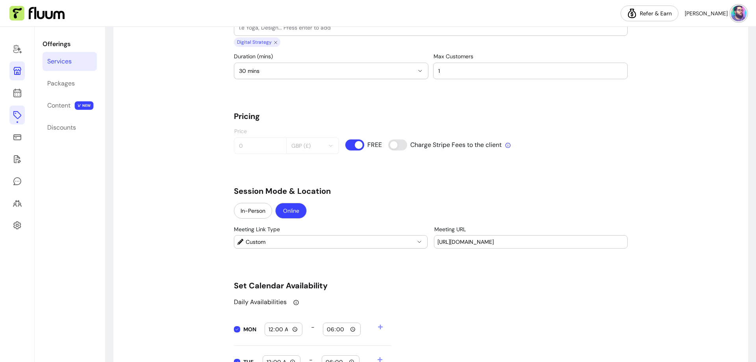
scroll to position [591, 0]
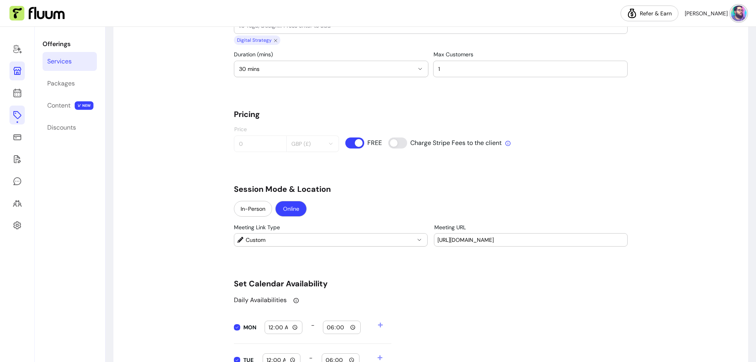
click at [321, 242] on span "Custom" at bounding box center [330, 240] width 169 height 8
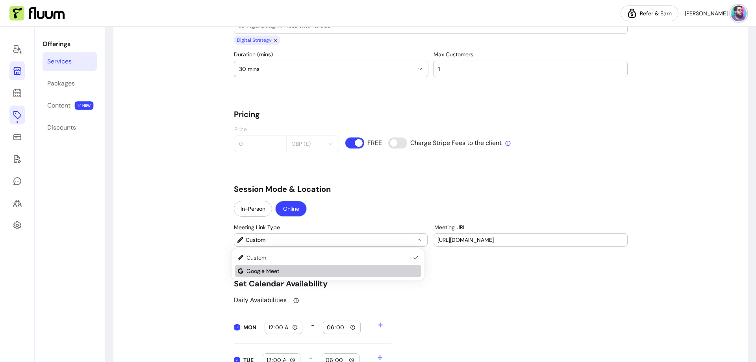
click at [267, 272] on span "Google Meet" at bounding box center [328, 271] width 164 height 8
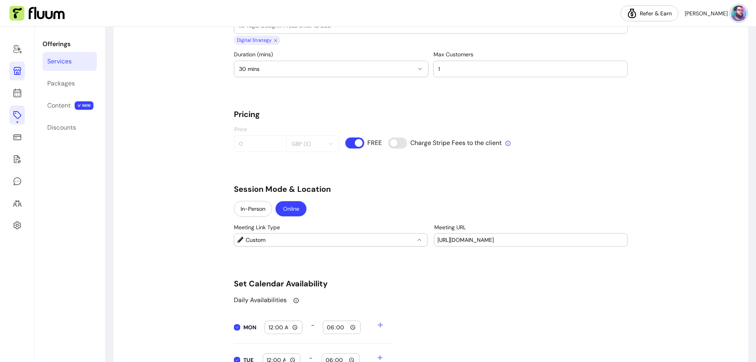
select select "****"
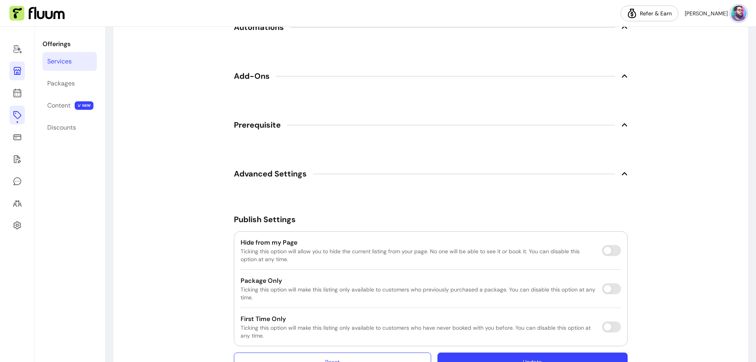
scroll to position [1211, 0]
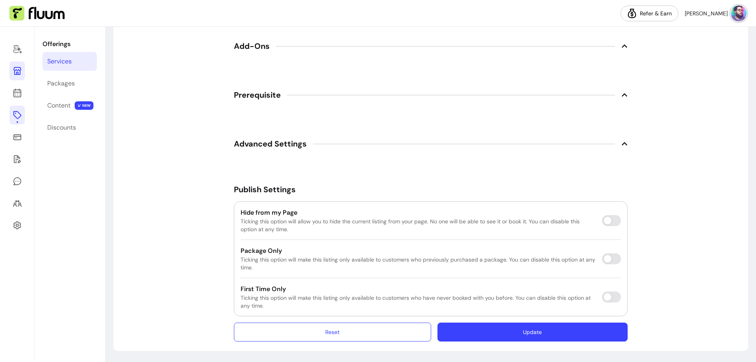
click at [259, 146] on span "Advanced Settings" at bounding box center [270, 143] width 73 height 11
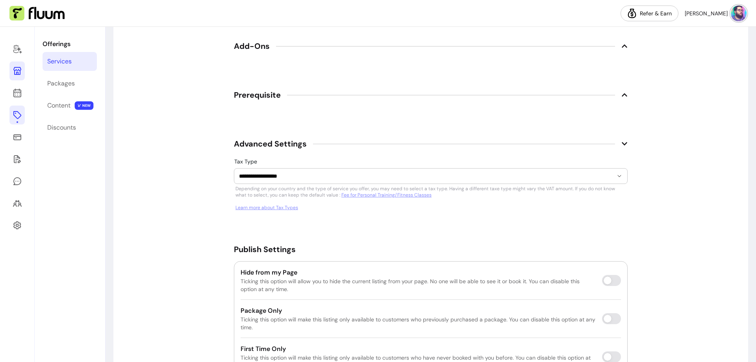
click at [259, 146] on span "Advanced Settings" at bounding box center [270, 143] width 73 height 11
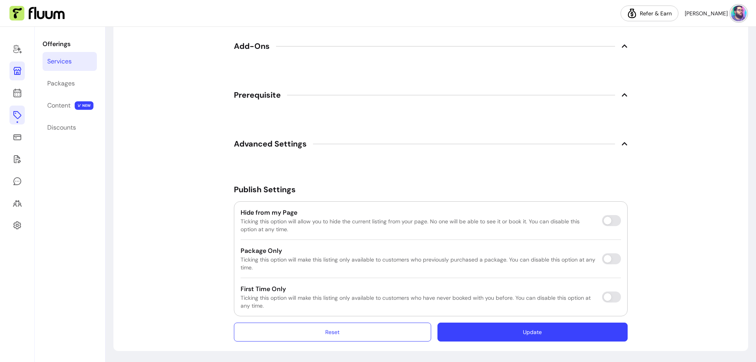
scroll to position [1172, 0]
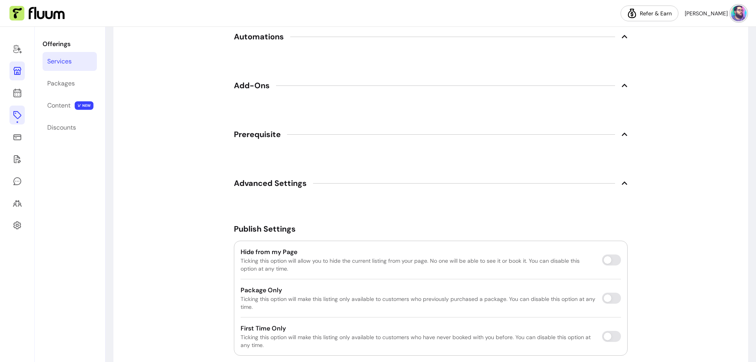
click at [312, 181] on span "Advanced Settings" at bounding box center [431, 182] width 394 height 17
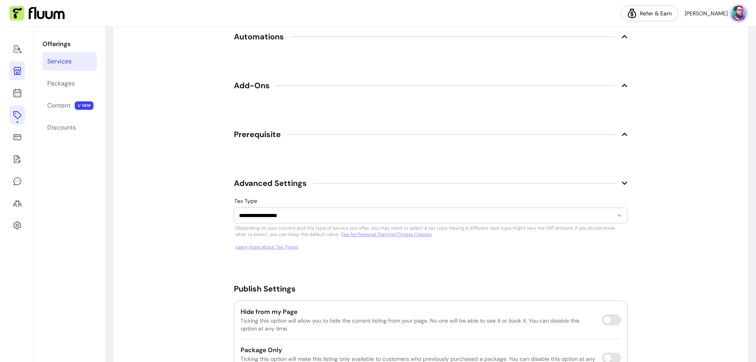
click at [263, 136] on span "Prerequisite" at bounding box center [257, 134] width 47 height 11
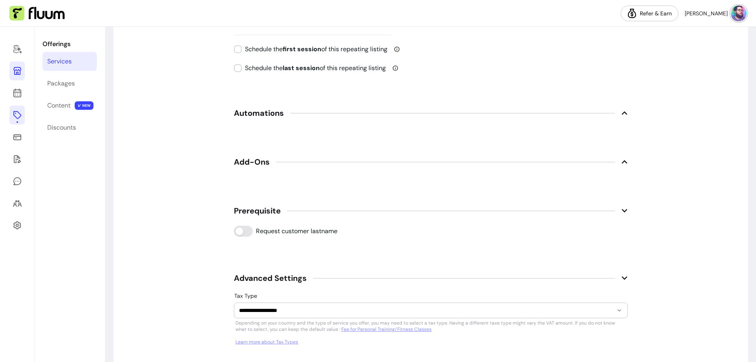
scroll to position [1093, 0]
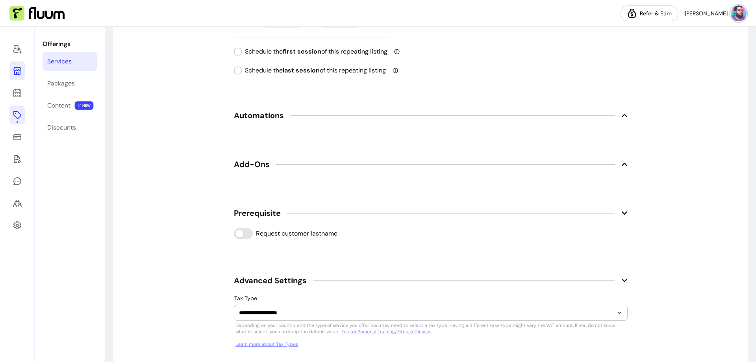
click at [257, 161] on span "Add-Ons" at bounding box center [252, 164] width 36 height 11
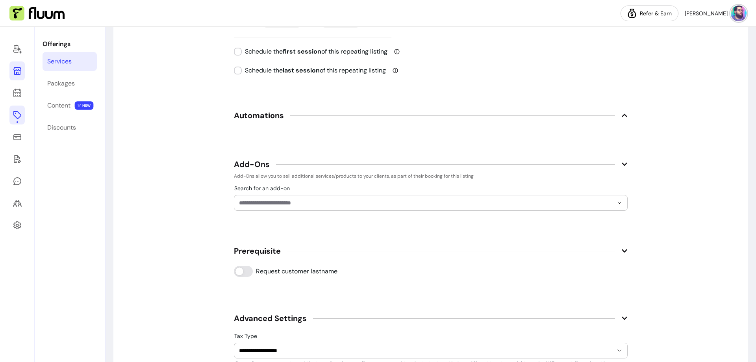
click at [282, 210] on div "Search for an add-on" at bounding box center [431, 203] width 394 height 16
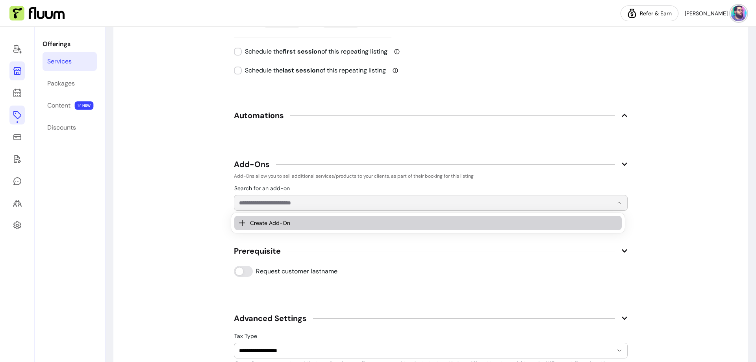
click at [280, 227] on li "Create Add-On" at bounding box center [427, 223] width 387 height 14
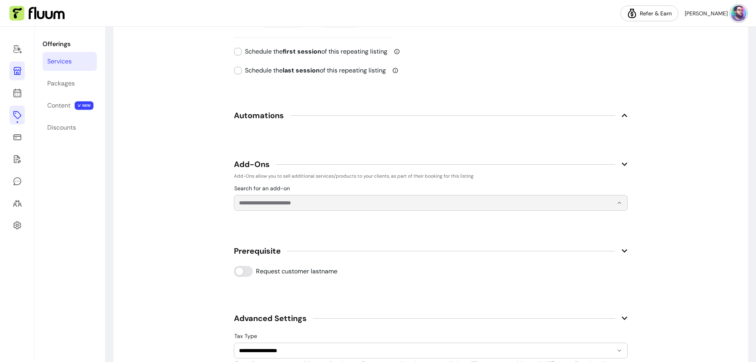
select select "***"
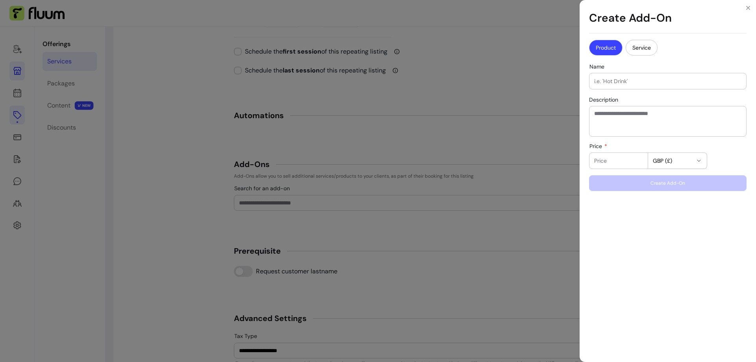
click at [199, 194] on div "Create Add-On Product Service Name Description Price GBP (£) Create Add-On" at bounding box center [378, 181] width 756 height 362
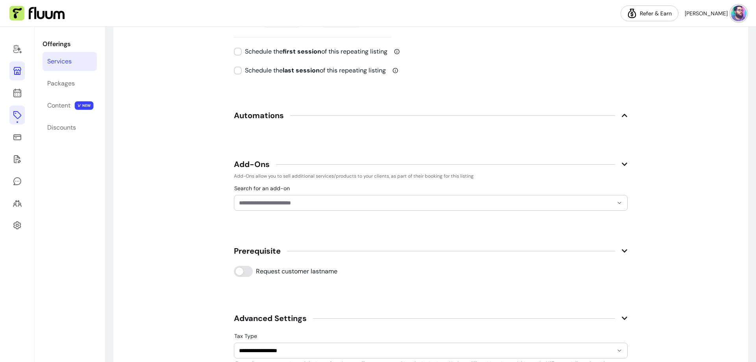
click at [252, 118] on span "Automations" at bounding box center [259, 115] width 50 height 11
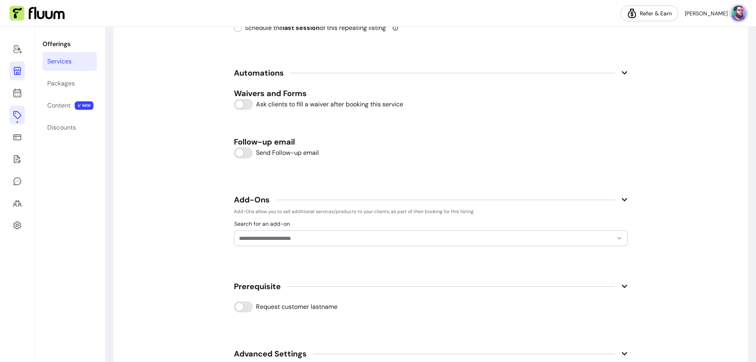
scroll to position [1405, 0]
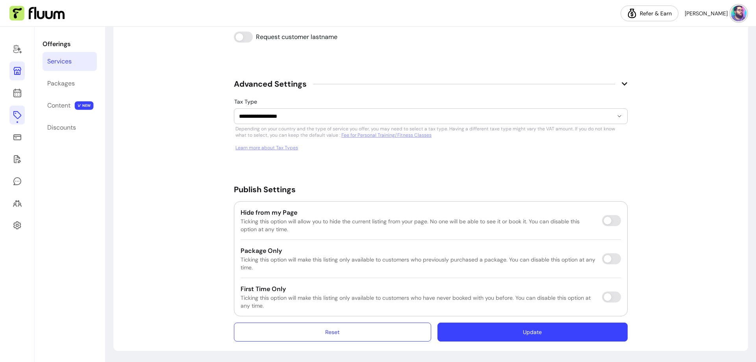
click at [547, 330] on button "Update" at bounding box center [532, 331] width 190 height 19
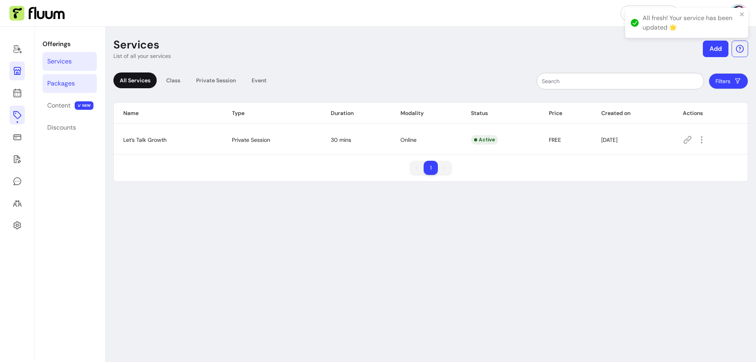
click at [83, 79] on link "Packages" at bounding box center [70, 83] width 54 height 19
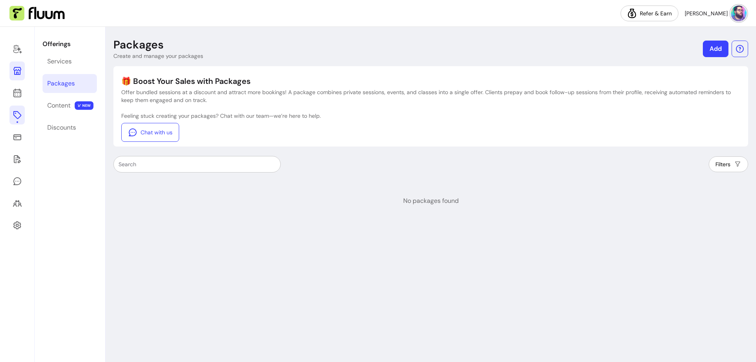
click at [329, 41] on header "Packages Create and manage your packages Add" at bounding box center [430, 49] width 635 height 22
click at [678, 14] on link "Refer & Earn" at bounding box center [650, 14] width 58 height 16
